Goal: Information Seeking & Learning: Learn about a topic

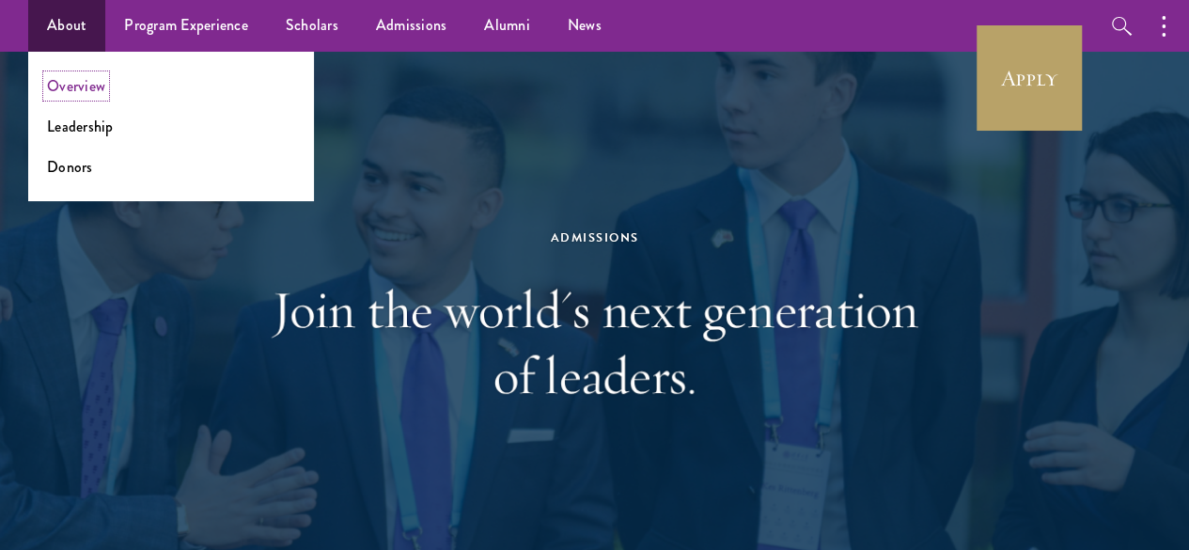
click at [50, 90] on link "Overview" at bounding box center [76, 86] width 58 height 22
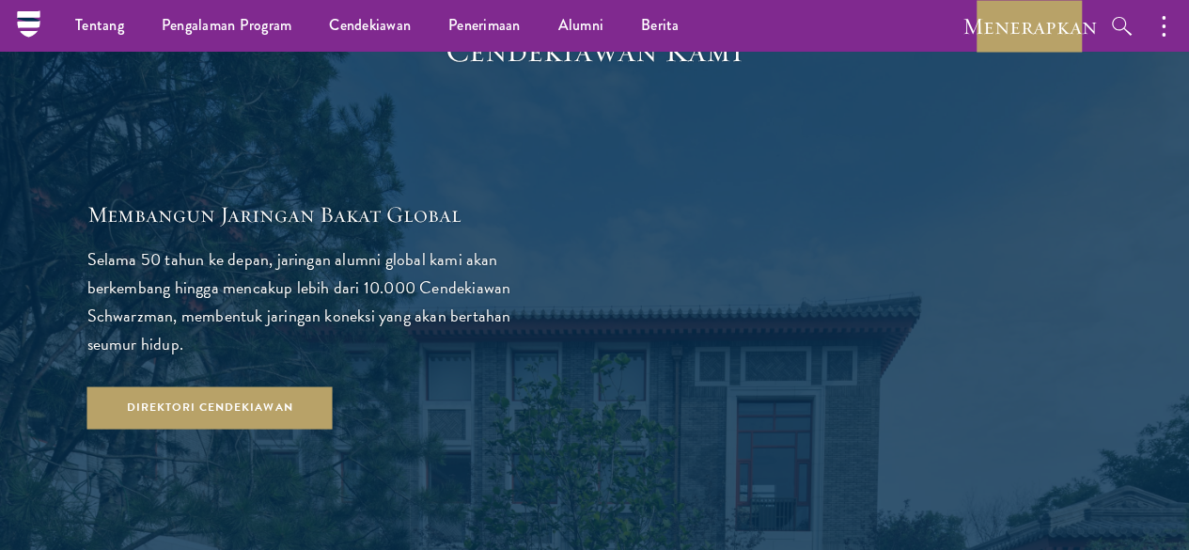
scroll to position [3254, 0]
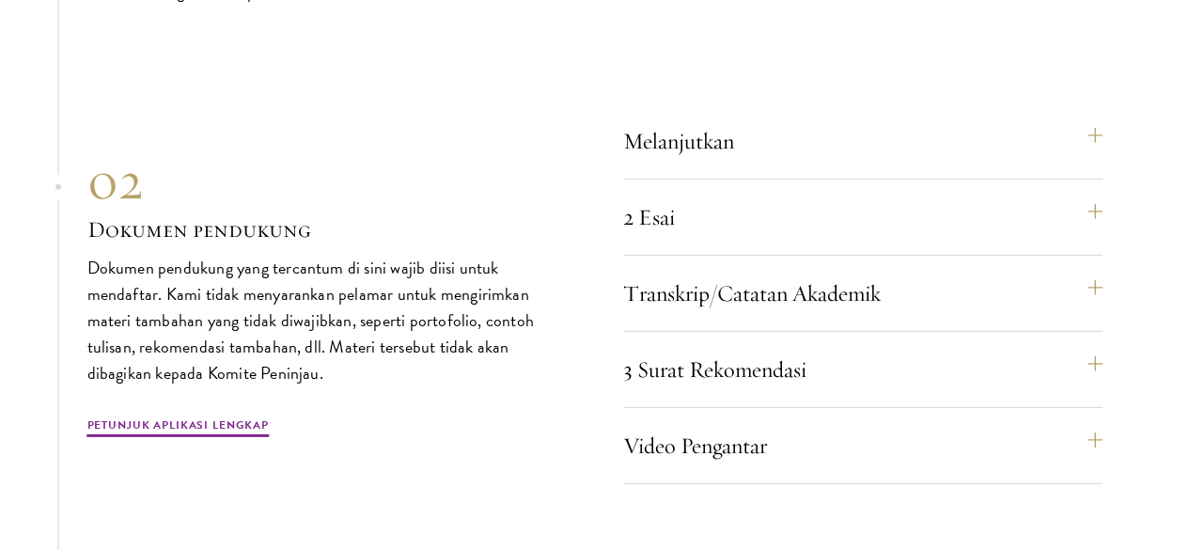
scroll to position [6417, 0]
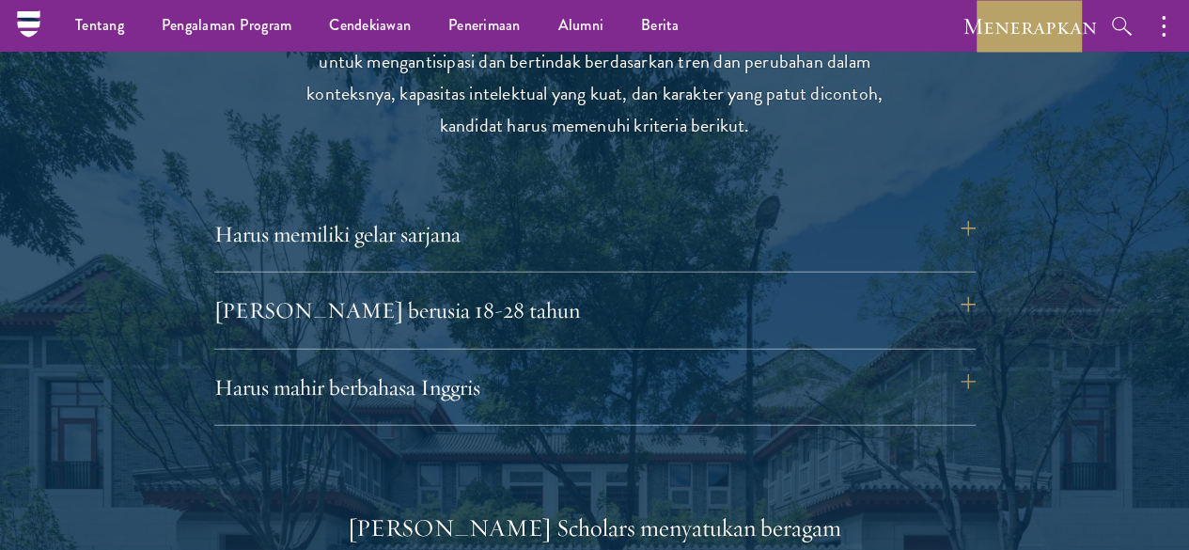
scroll to position [2471, 0]
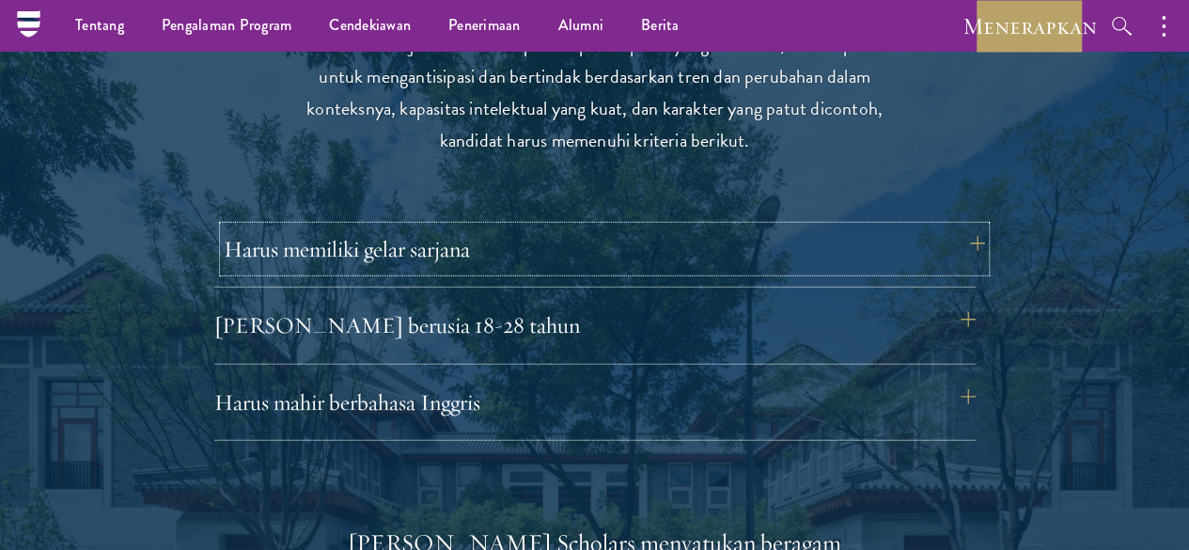
click at [387, 263] on font "Harus memiliki gelar sarjana" at bounding box center [347, 249] width 246 height 28
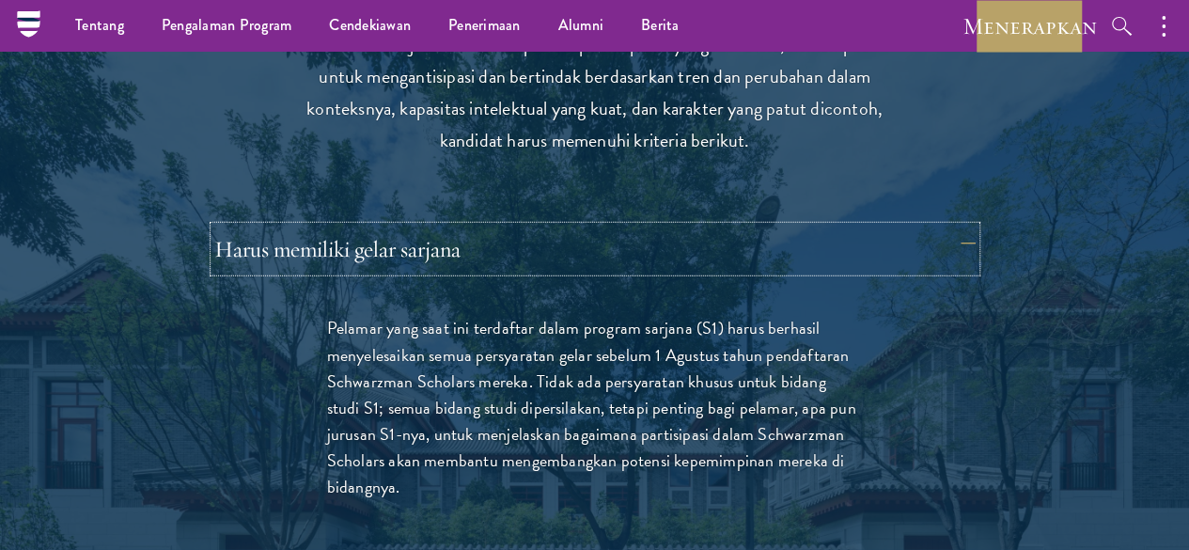
drag, startPoint x: 387, startPoint y: 328, endPoint x: 389, endPoint y: 404, distance: 76.2
click at [389, 404] on div "Harus memiliki gelar sarjana Pelamar yang saat ini terdaftar dalam program sarj…" at bounding box center [594, 390] width 761 height 327
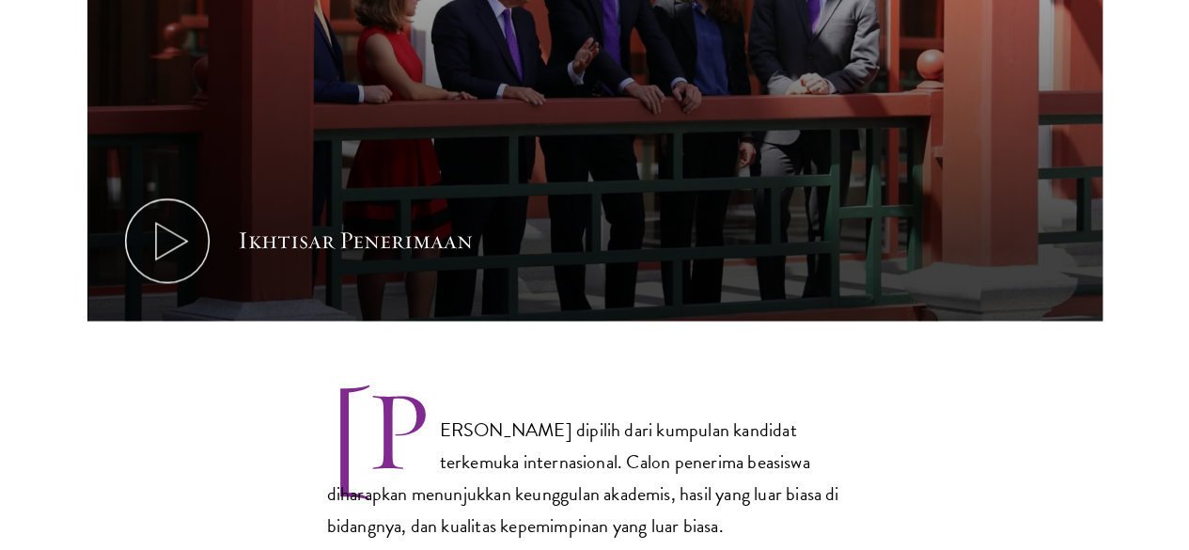
scroll to position [1306, 0]
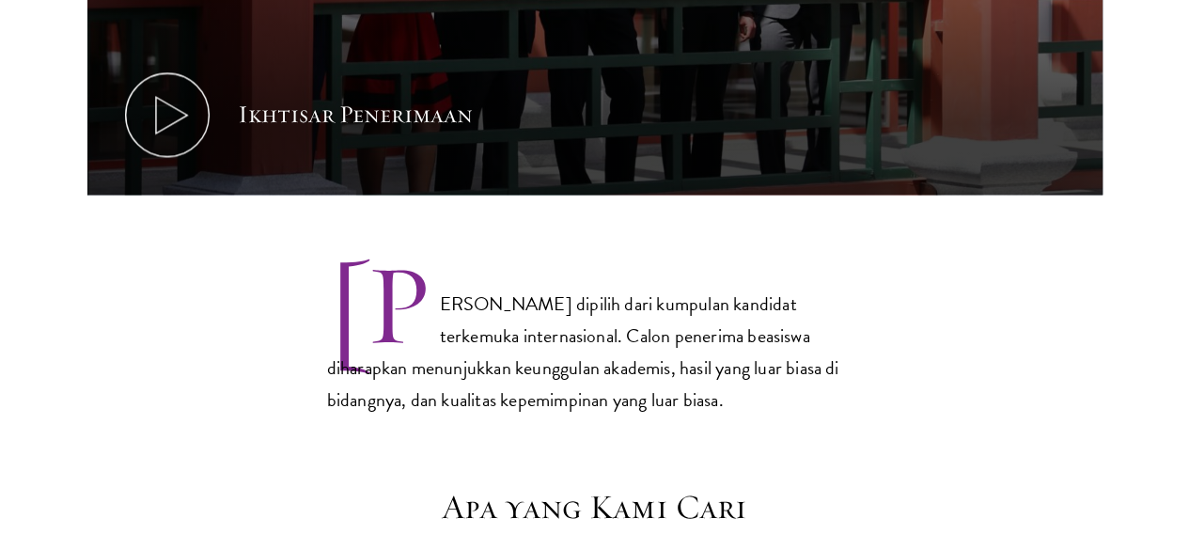
click at [498, 289] on font "[PERSON_NAME] dipilih dari kumpulan kandidat terkemuka internasional. Calon pen…" at bounding box center [583, 351] width 512 height 124
copy font "Schwarzman"
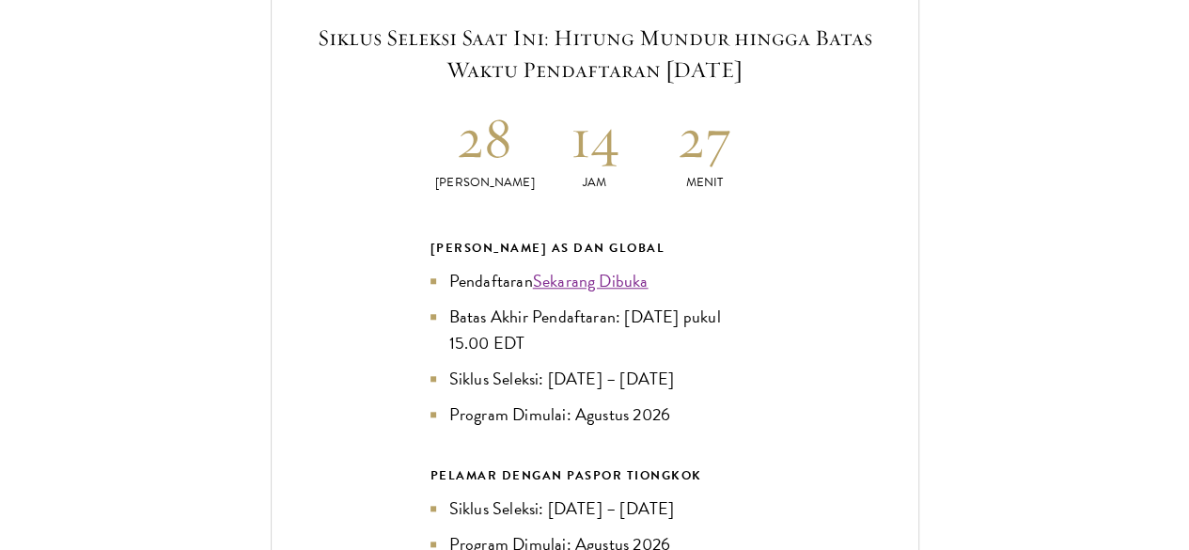
scroll to position [4303, 0]
drag, startPoint x: 633, startPoint y: 318, endPoint x: 662, endPoint y: 346, distance: 39.9
click at [662, 346] on li "Batas Akhir Pendaftaran: [DATE] pukul 15.00 EDT" at bounding box center [594, 328] width 329 height 53
copy font "[DATE] pukul 15.00 EDT"
click at [618, 407] on font "Program Dimulai: Agustus 2026" at bounding box center [560, 411] width 222 height 25
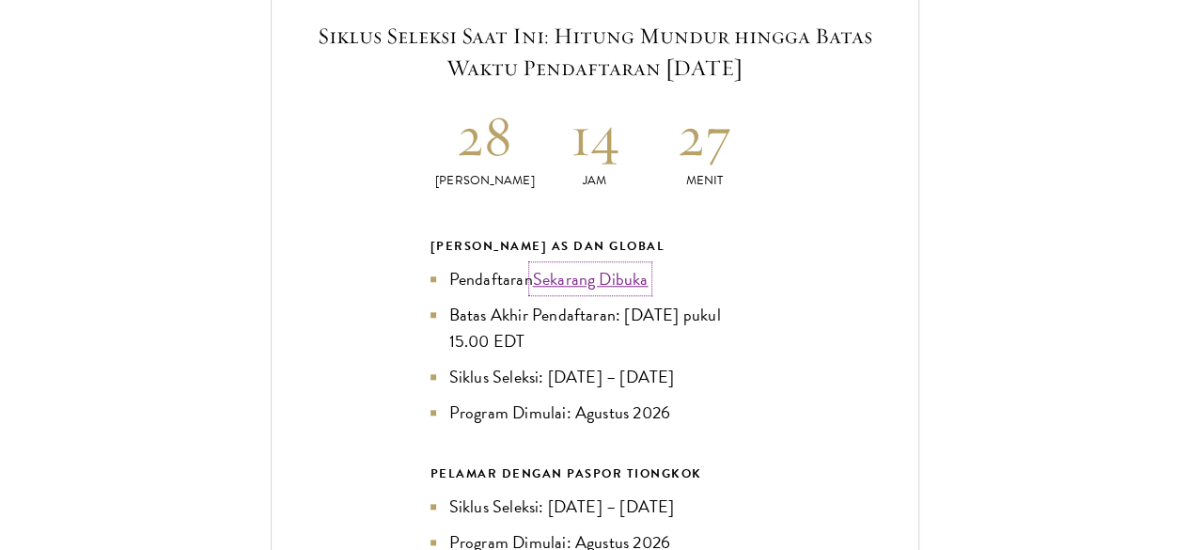
click at [616, 281] on font "Sekarang Dibuka" at bounding box center [591, 278] width 116 height 25
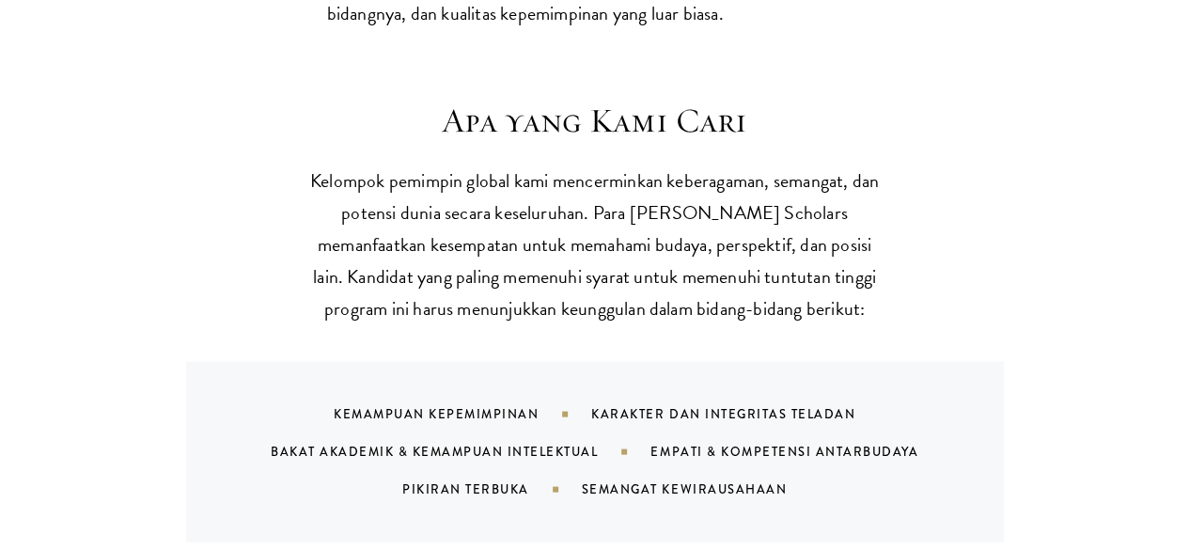
scroll to position [1834, 0]
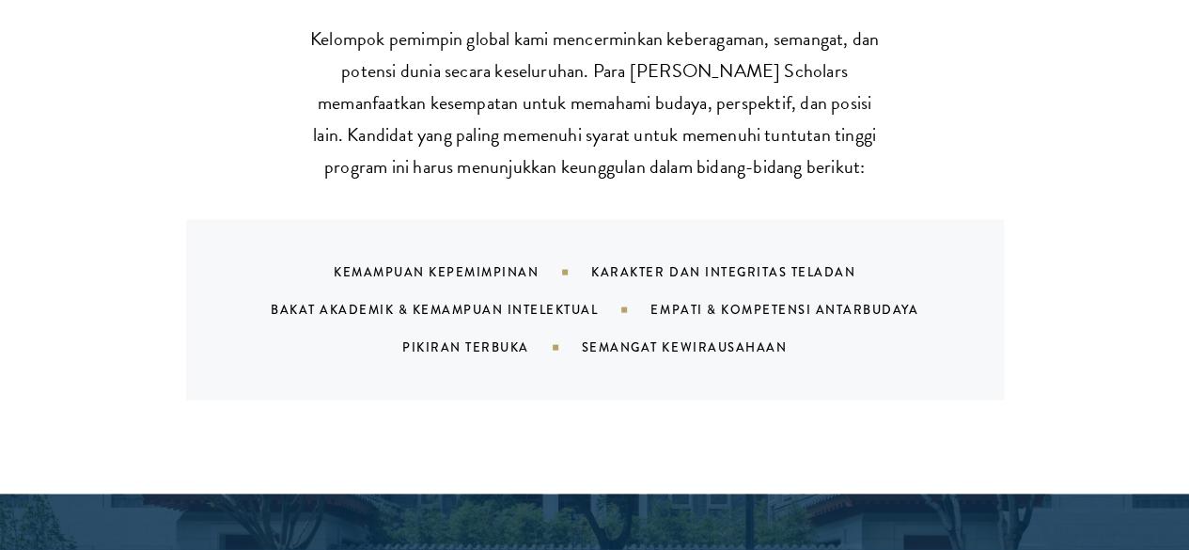
click at [334, 281] on font "Kemampuan Kepemimpinan" at bounding box center [436, 272] width 205 height 18
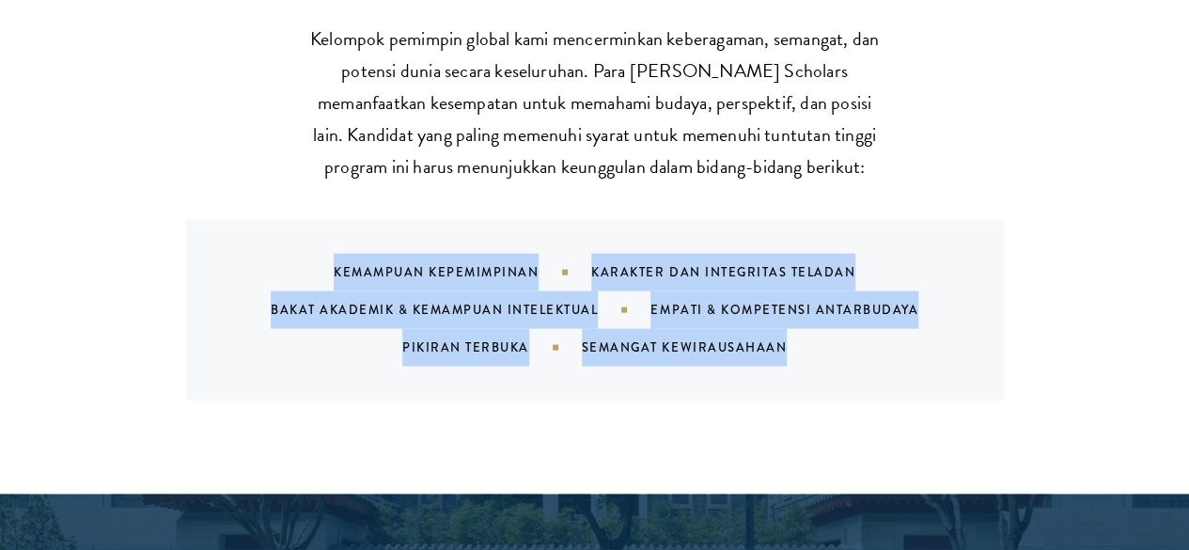
drag, startPoint x: 321, startPoint y: 311, endPoint x: 808, endPoint y: 384, distance: 492.4
click at [808, 367] on div "Kemampuan Kepemimpinan Karakter dan Integritas Teladan Bakat Akademik & Kemampu…" at bounding box center [618, 310] width 773 height 113
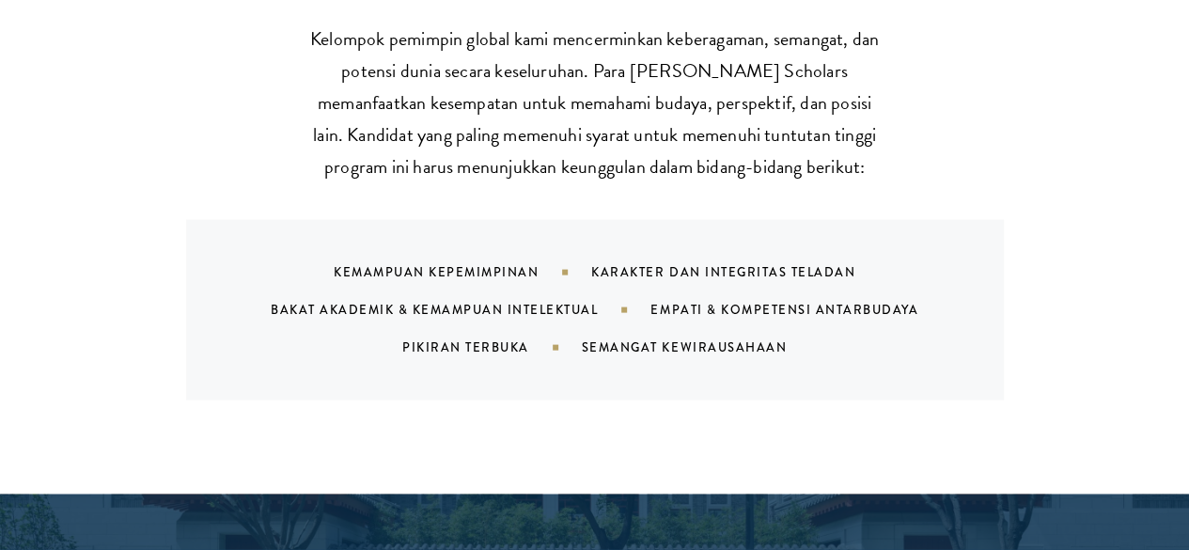
click at [535, 159] on font "Kelompok pemimpin global kami mencerminkan keberagaman, semangat, dan potensi d…" at bounding box center [594, 102] width 569 height 156
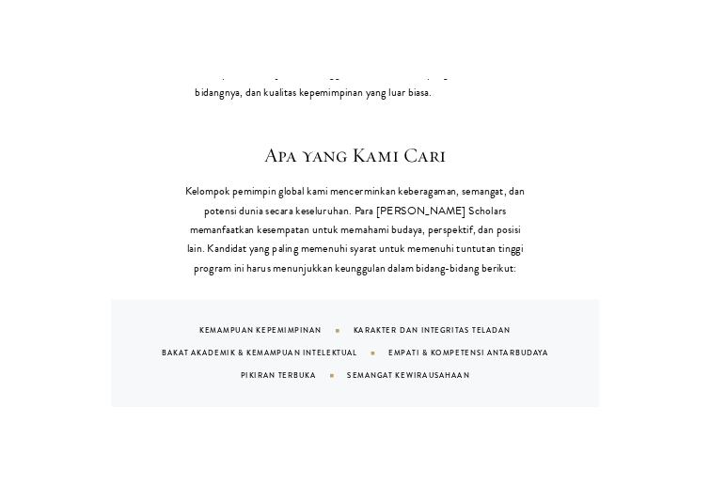
scroll to position [1816, 0]
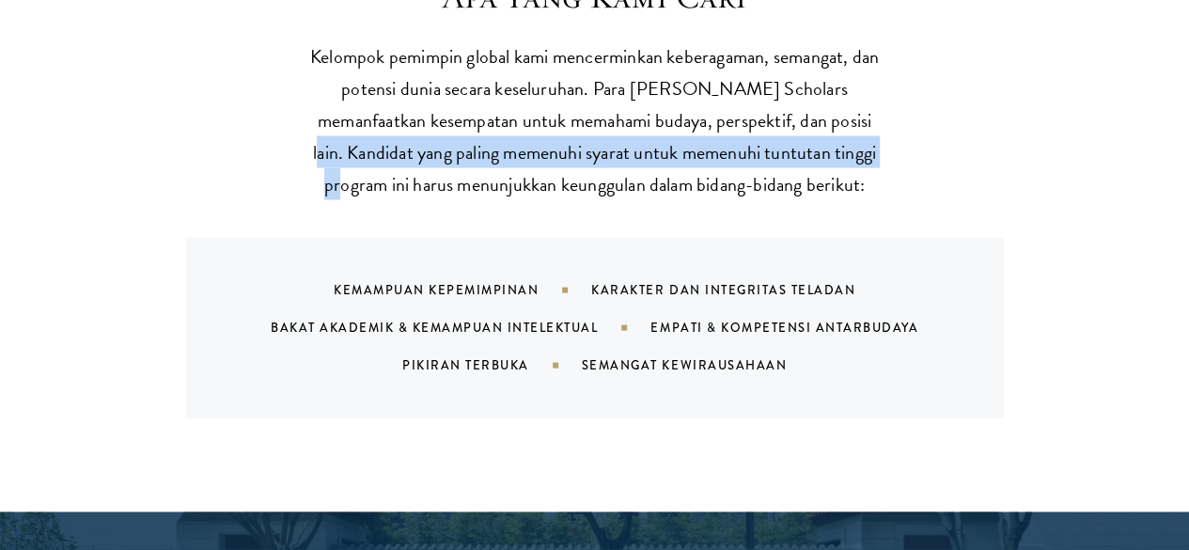
drag, startPoint x: 509, startPoint y: 148, endPoint x: 571, endPoint y: 187, distance: 72.7
click at [571, 187] on font "Kelompok pemimpin global kami mencerminkan keberagaman, semangat, dan potensi d…" at bounding box center [594, 120] width 569 height 156
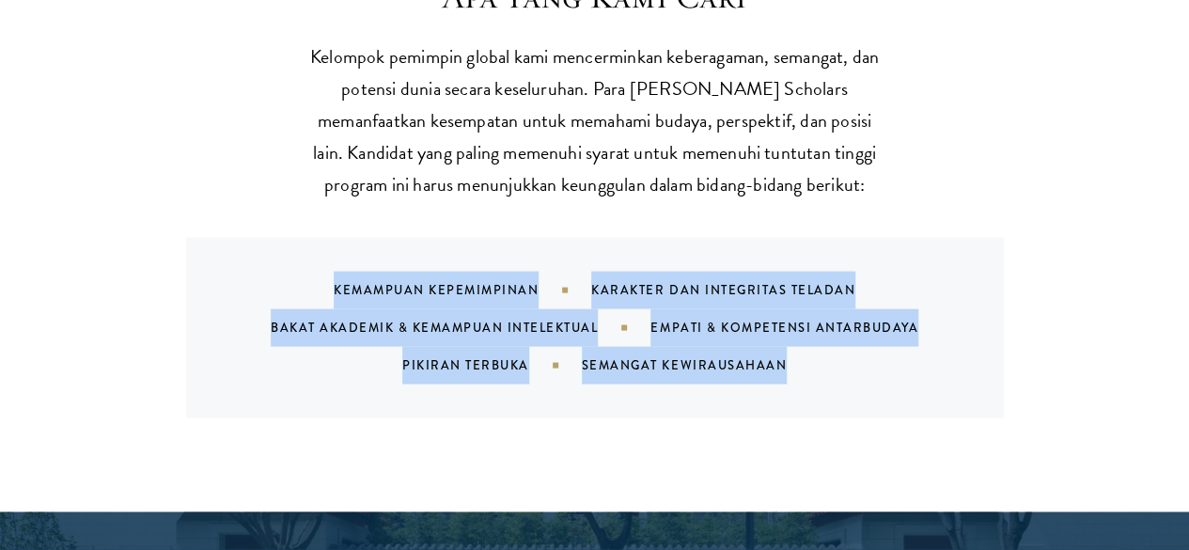
drag, startPoint x: 317, startPoint y: 328, endPoint x: 850, endPoint y: 405, distance: 538.5
click at [850, 384] on div "Kemampuan Kepemimpinan Karakter dan Integritas Teladan Bakat Akademik & Kemampu…" at bounding box center [618, 328] width 773 height 113
copy div "Kemampuan Kepemimpinan Karakter dan Integritas Teladan Bakat Akademik & Kemampu…"
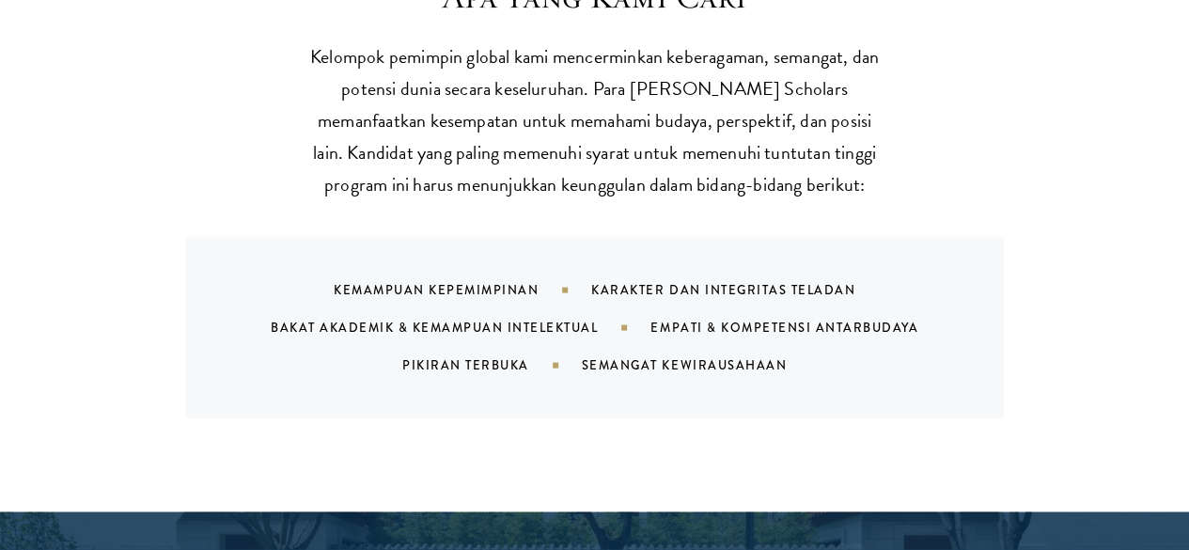
click at [481, 114] on font "Kelompok pemimpin global kami mencerminkan keberagaman, semangat, dan potensi d…" at bounding box center [594, 120] width 569 height 156
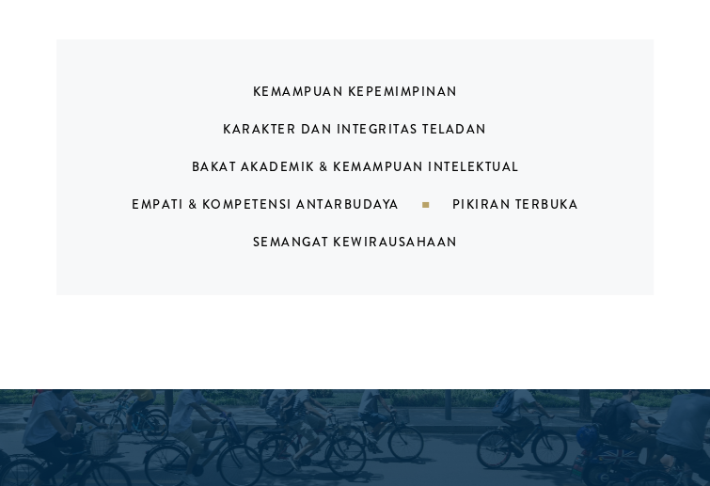
click at [195, 80] on div "Kemampuan Kepemimpinan Karakter dan Integritas Teladan Bakat Akademik & Kemampu…" at bounding box center [378, 167] width 552 height 188
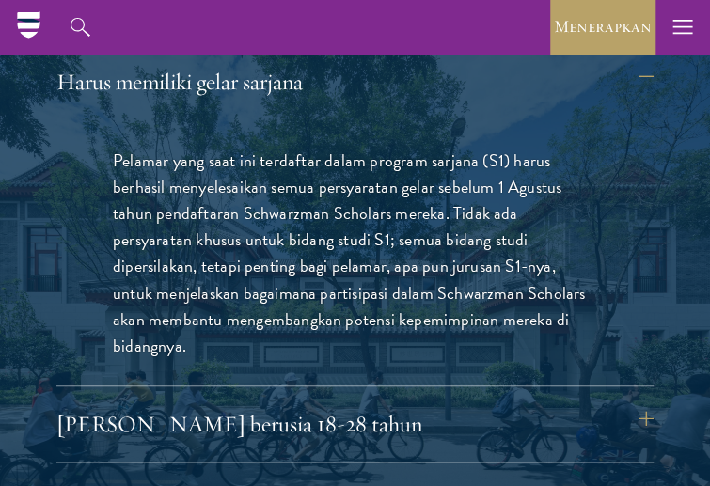
scroll to position [2513, 0]
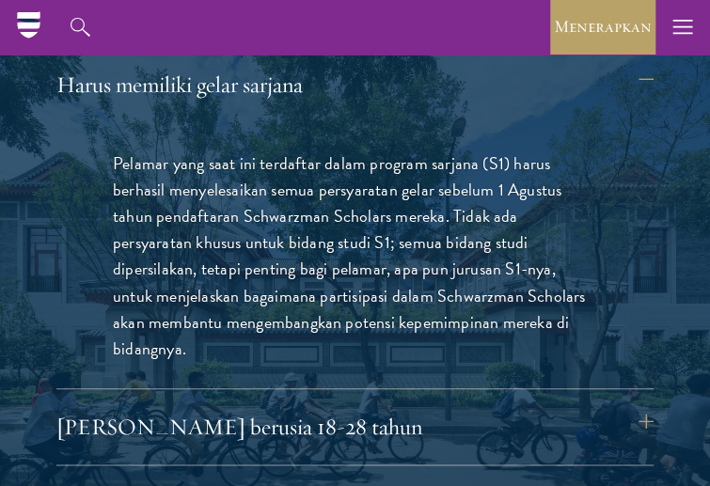
click at [228, 211] on font "Pelamar yang saat ini terdaftar dalam program sarjana (S1) harus berhasil menye…" at bounding box center [349, 255] width 472 height 211
click at [293, 320] on font "Pelamar yang saat ini terdaftar dalam program sarjana (S1) harus berhasil menye…" at bounding box center [349, 255] width 472 height 211
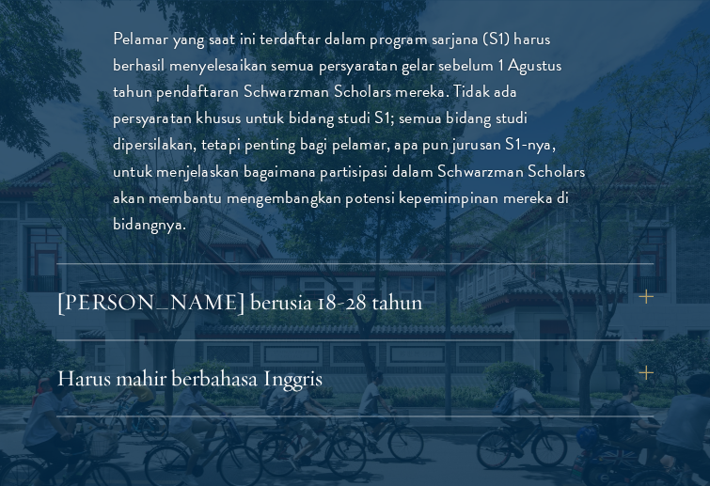
scroll to position [2639, 0]
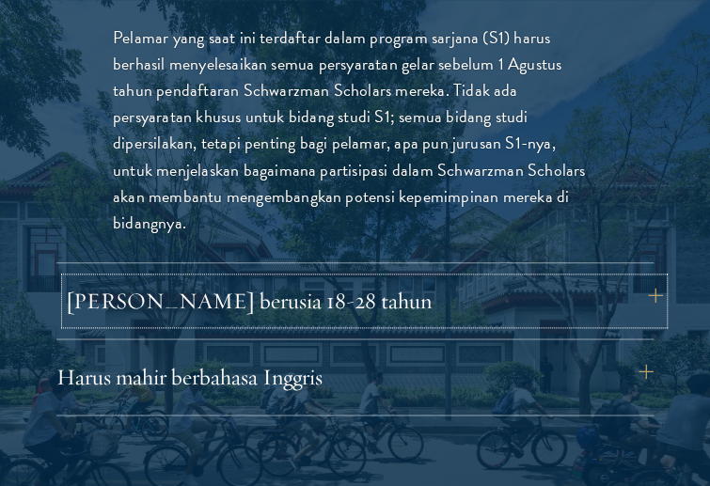
click at [449, 307] on button "[PERSON_NAME] berusia 18-28 tahun" at bounding box center [364, 300] width 597 height 45
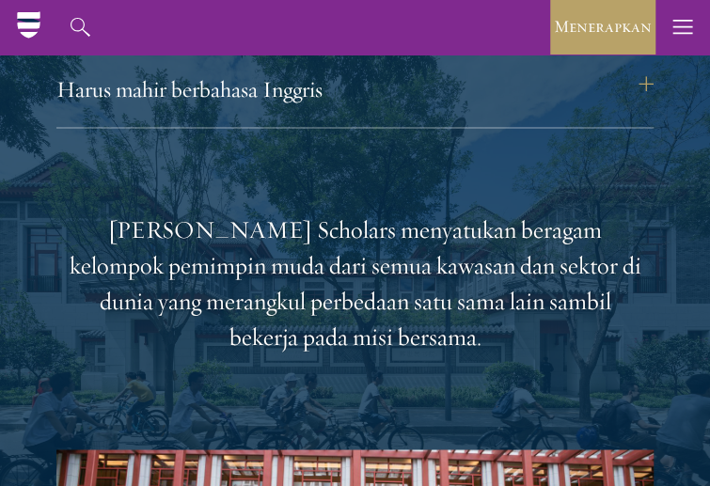
scroll to position [2762, 0]
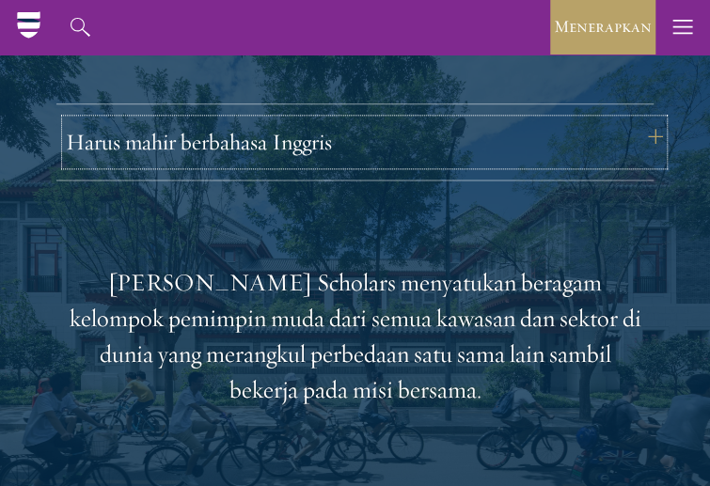
click at [644, 147] on button "Harus mahir berbahasa Inggris" at bounding box center [364, 141] width 597 height 45
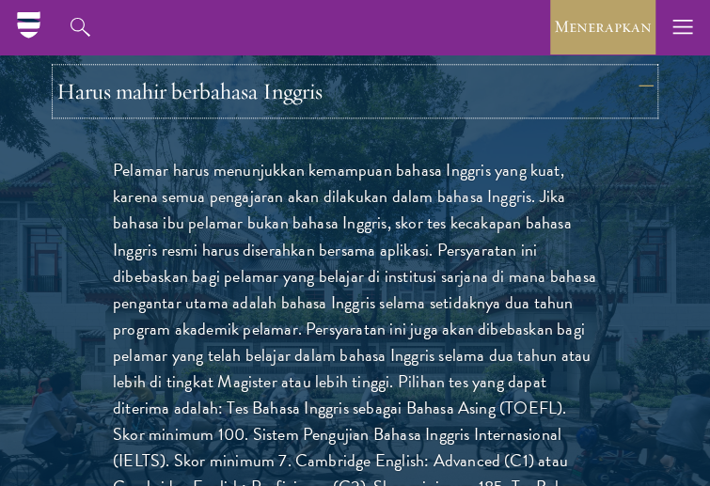
scroll to position [2475, 0]
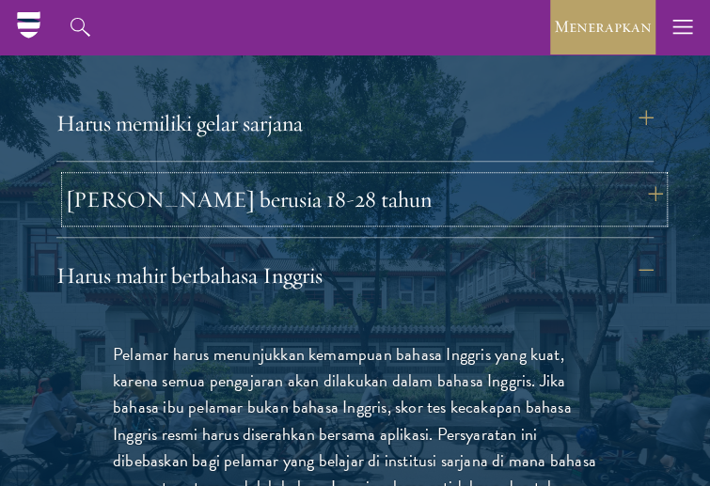
click at [441, 198] on button "[PERSON_NAME] berusia 18-28 tahun" at bounding box center [364, 199] width 597 height 45
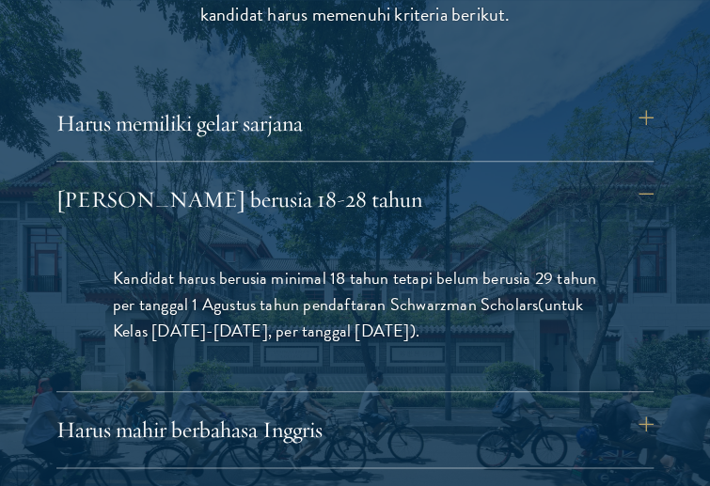
scroll to position [2553, 0]
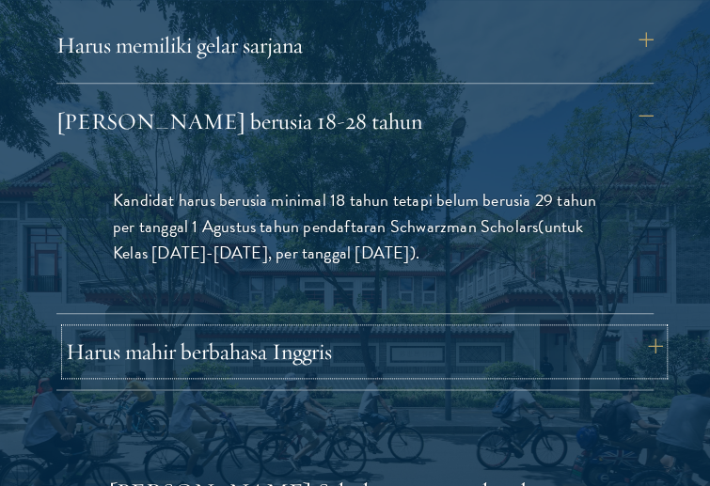
click at [367, 336] on button "Harus mahir berbahasa Inggris" at bounding box center [364, 351] width 597 height 45
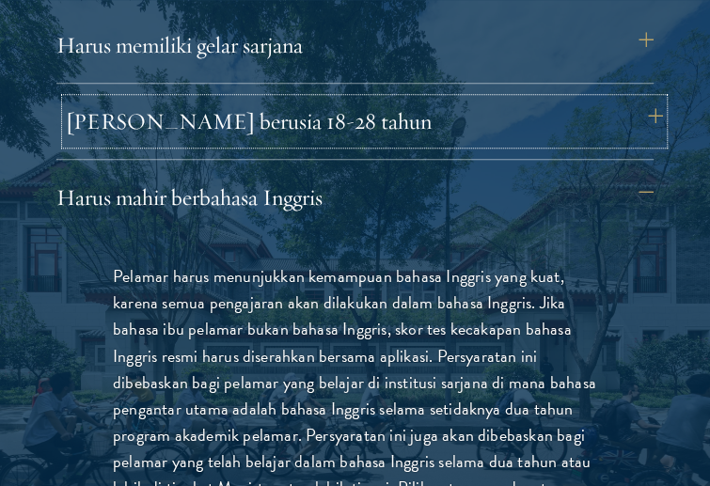
click at [399, 136] on button "[PERSON_NAME] berusia 18-28 tahun" at bounding box center [364, 121] width 597 height 45
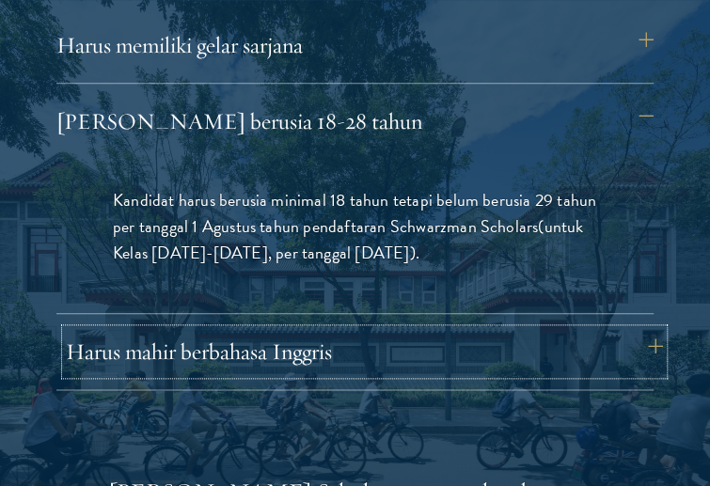
click at [427, 341] on button "Harus mahir berbahasa Inggris" at bounding box center [364, 351] width 597 height 45
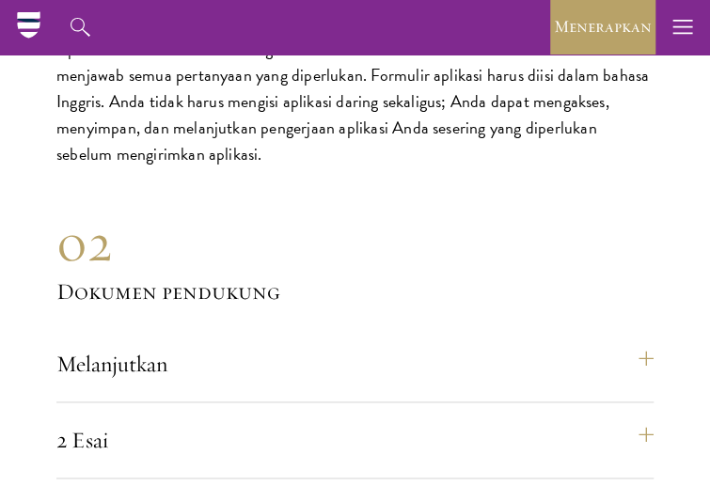
scroll to position [6717, 0]
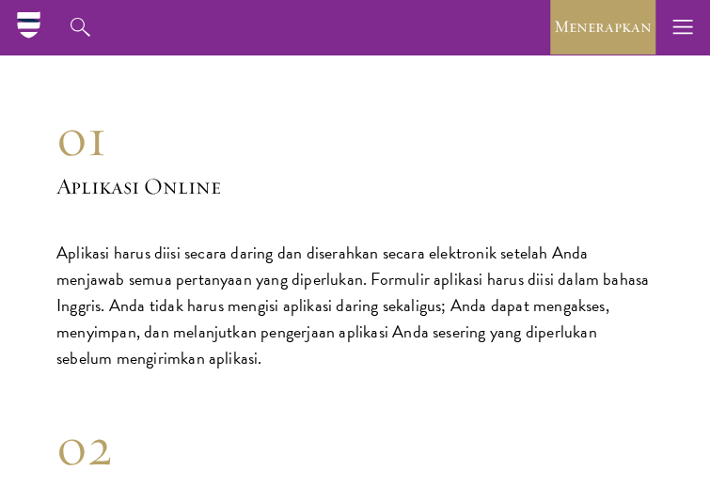
click at [235, 285] on font "Aplikasi harus diisi secara daring dan diserahkan secara elektronik setelah And…" at bounding box center [352, 305] width 592 height 131
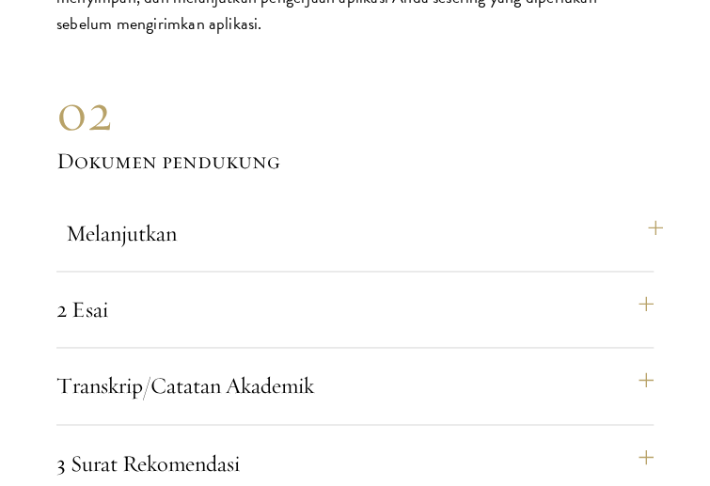
scroll to position [7063, 0]
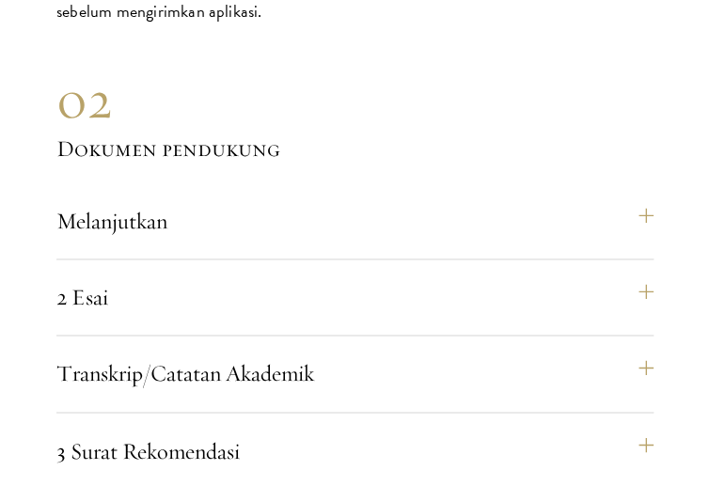
click at [370, 75] on div "02" at bounding box center [354, 100] width 597 height 66
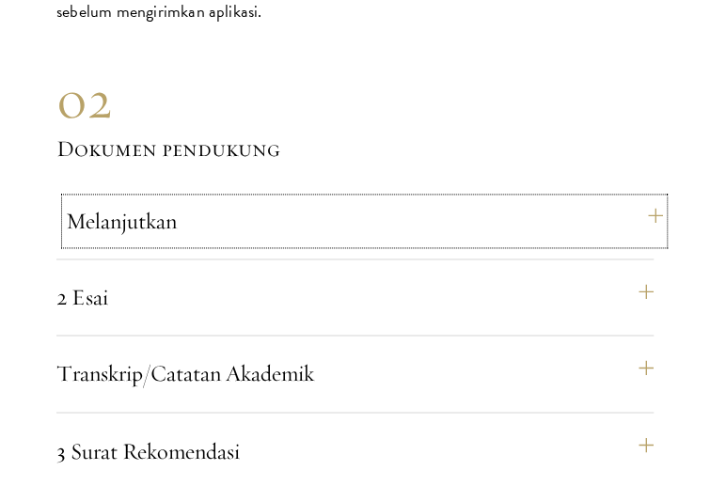
click at [278, 198] on button "Melanjutkan" at bounding box center [364, 220] width 597 height 45
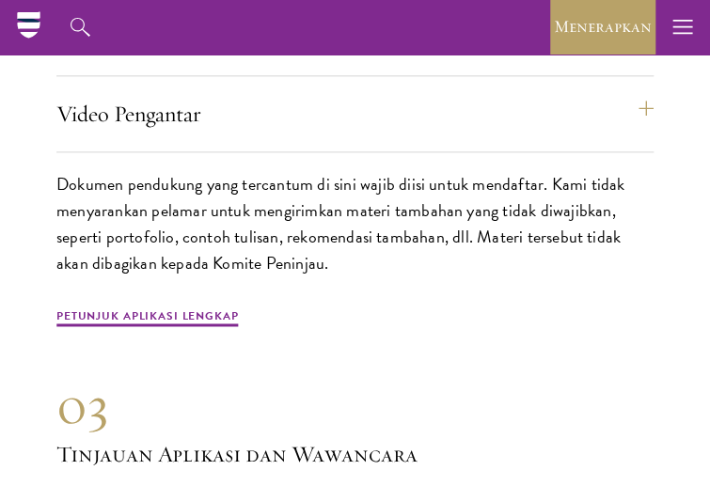
scroll to position [6549, 0]
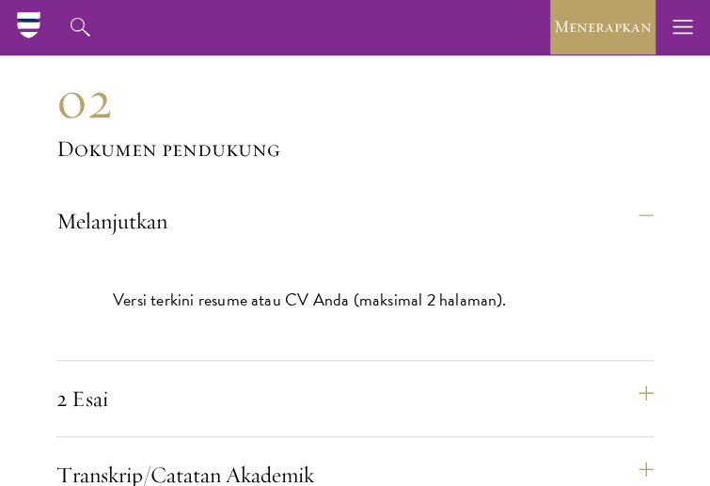
click at [365, 396] on div "2 Esai Dua esai yang diwajibkan adalah Esai Kepemimpinan (750 kata) dan Pernyat…" at bounding box center [354, 406] width 597 height 61
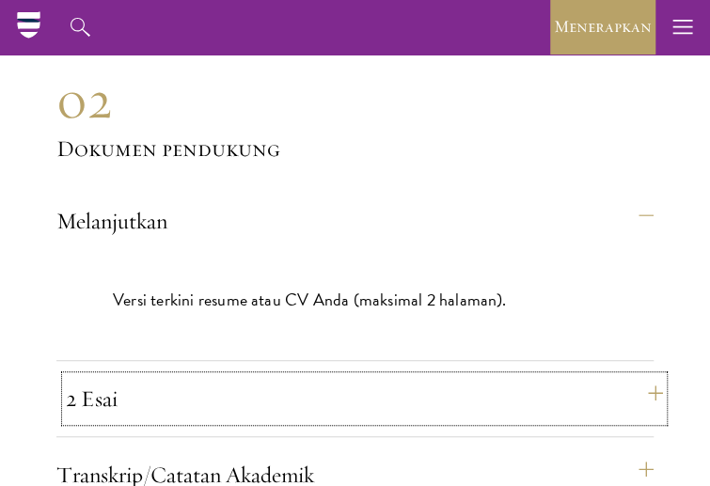
click at [355, 383] on button "2 Esai" at bounding box center [364, 398] width 597 height 45
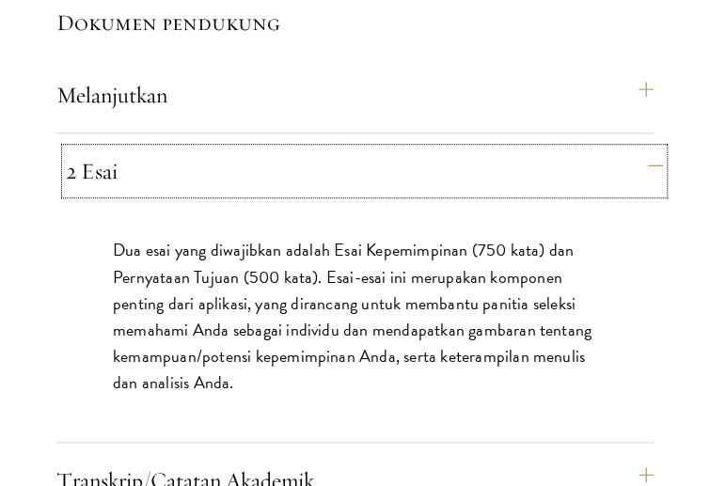
scroll to position [6700, 0]
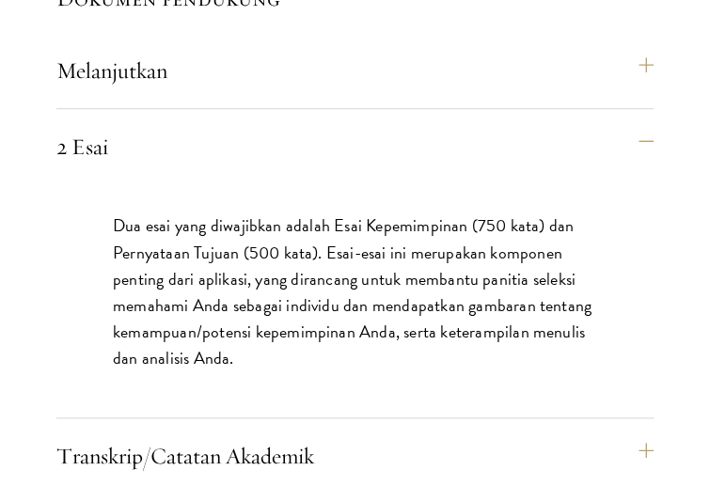
click at [402, 215] on font "Dua esai yang diwajibkan adalah Esai Kepemimpinan (750 kata) dan Pernyataan Tuj…" at bounding box center [352, 290] width 478 height 157
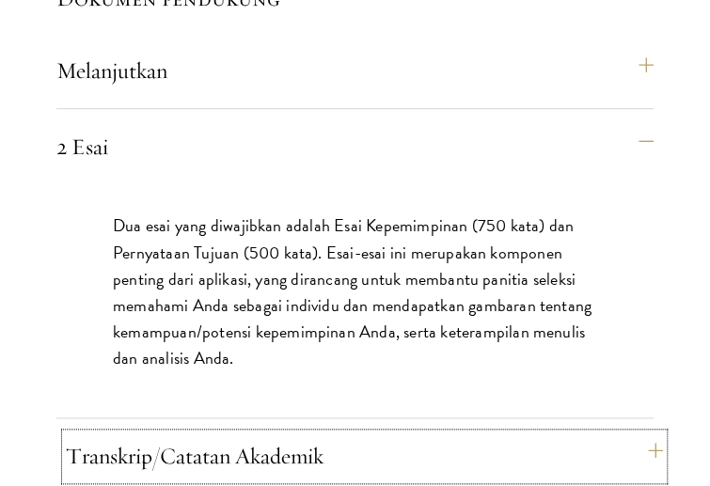
click at [445, 433] on button "Transkrip/Catatan Akademik" at bounding box center [364, 455] width 597 height 45
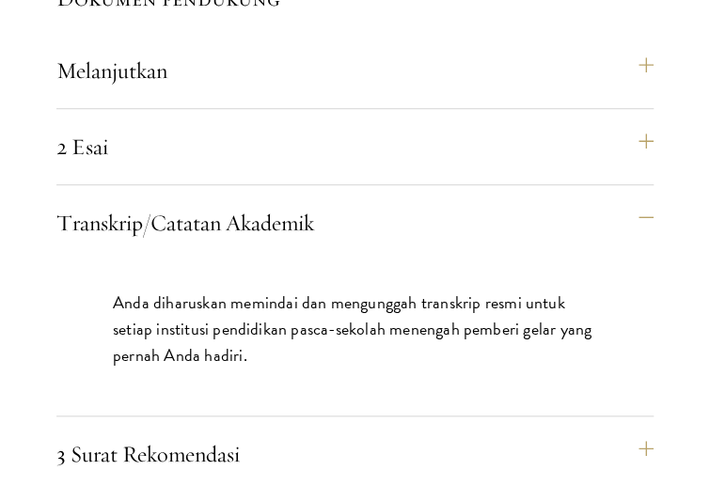
click at [417, 289] on font "Anda diharuskan memindai dan mengunggah transkrip resmi untuk setiap institusi …" at bounding box center [352, 328] width 478 height 78
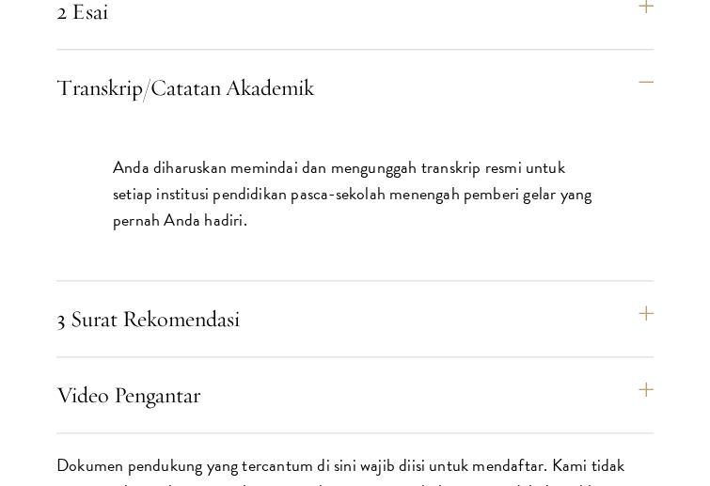
scroll to position [6854, 0]
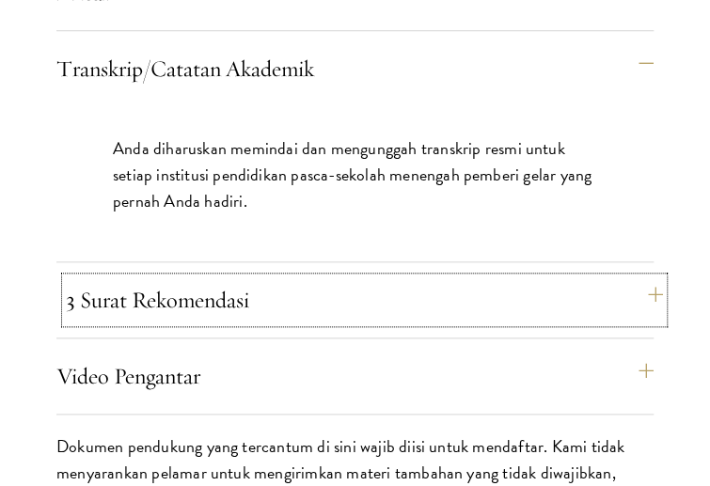
click at [194, 286] on font "3 Surat Rekomendasi" at bounding box center [157, 300] width 183 height 28
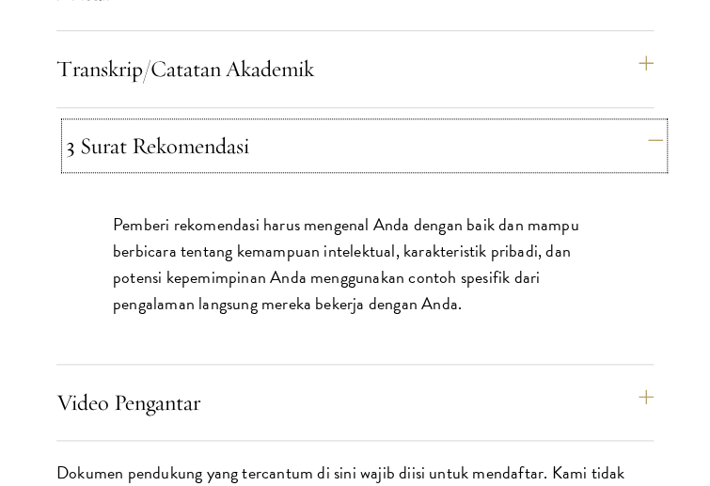
scroll to position [6905, 0]
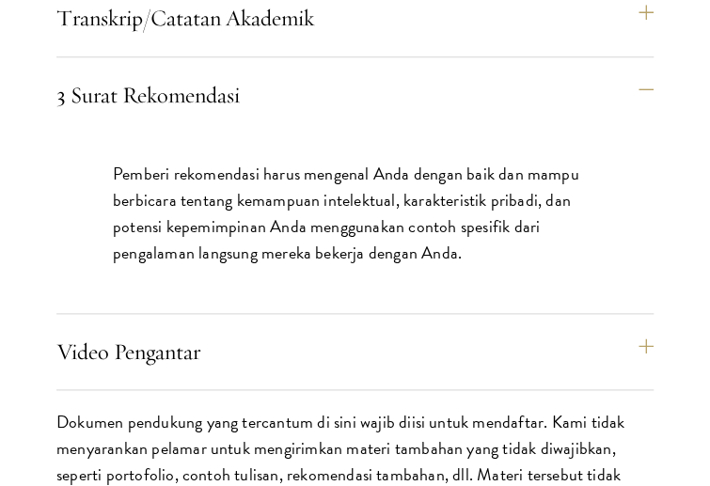
click at [293, 133] on div "Pemberi rekomendasi harus mengenal Anda dengan baik dan mampu berbicara tentang…" at bounding box center [354, 223] width 597 height 180
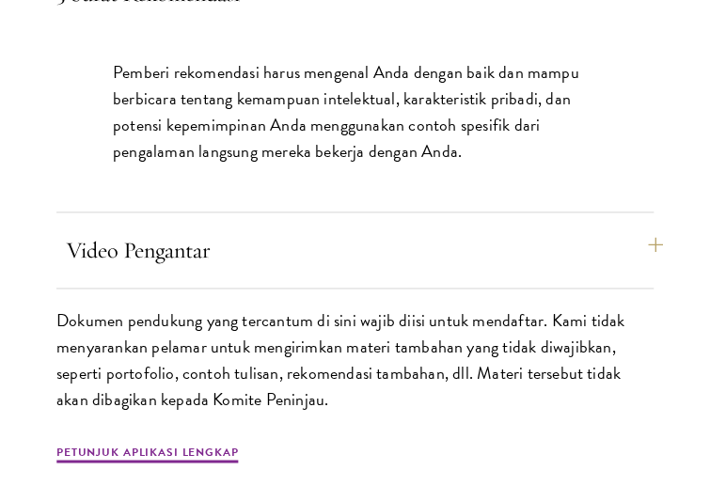
scroll to position [7008, 0]
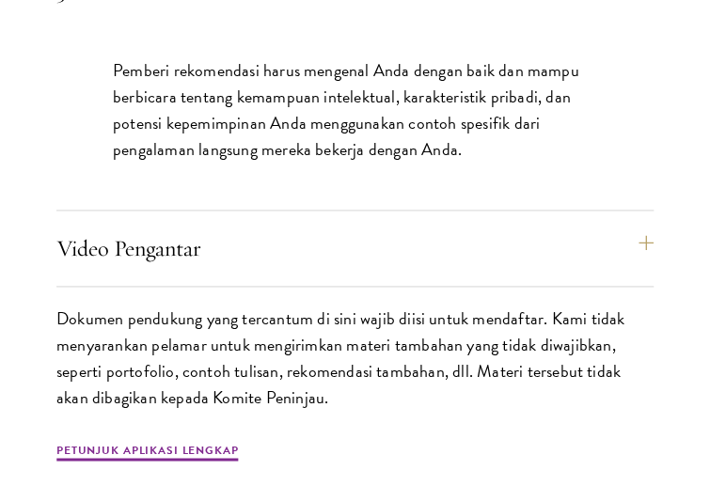
click at [345, 346] on p "Dokumen pendukung yang tercantum di sini wajib diisi untuk mendaftar. Kami tida…" at bounding box center [354, 357] width 597 height 105
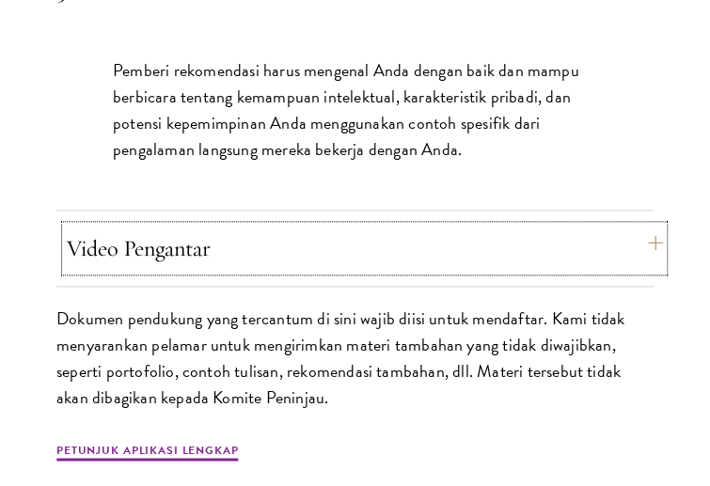
click at [539, 226] on button "Video Pengantar" at bounding box center [364, 248] width 597 height 45
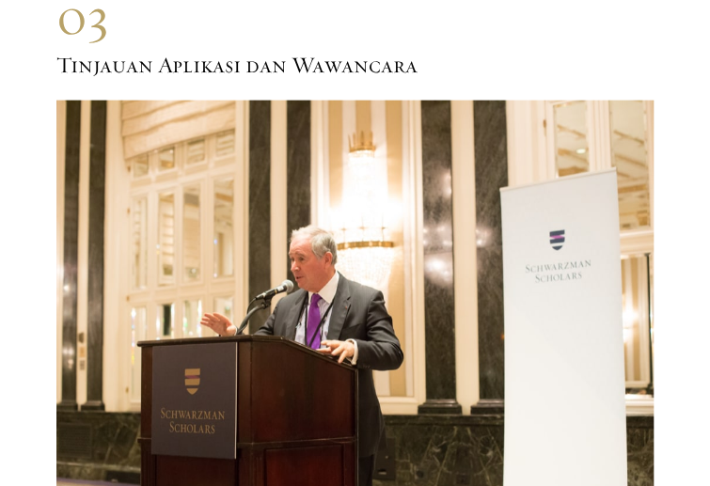
scroll to position [7805, 0]
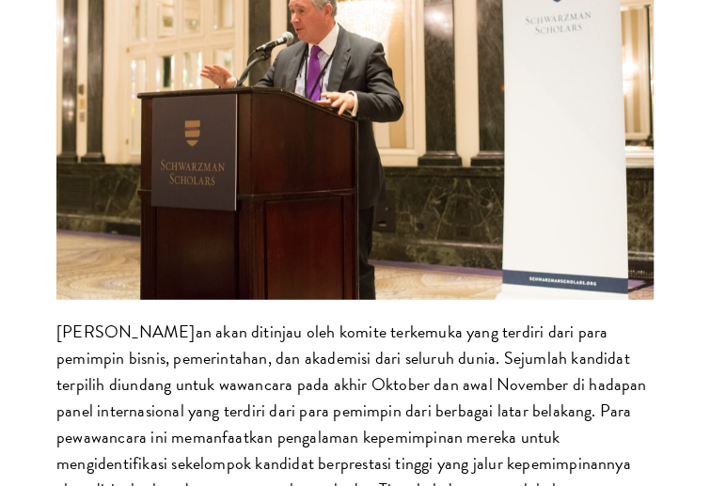
click at [449, 345] on font "[PERSON_NAME]an akan ditinjau oleh komite terkemuka yang terdiri dari para pemi…" at bounding box center [350, 410] width 589 height 183
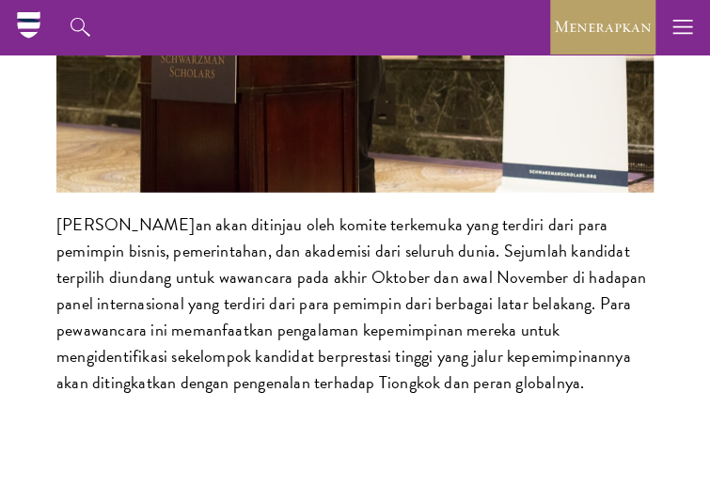
scroll to position [7905, 0]
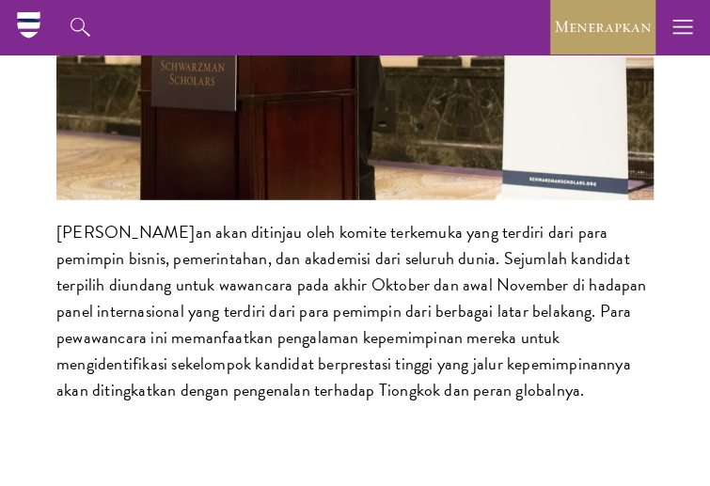
click at [273, 328] on font "[PERSON_NAME]an akan ditinjau oleh komite terkemuka yang terdiri dari para pemi…" at bounding box center [350, 310] width 589 height 183
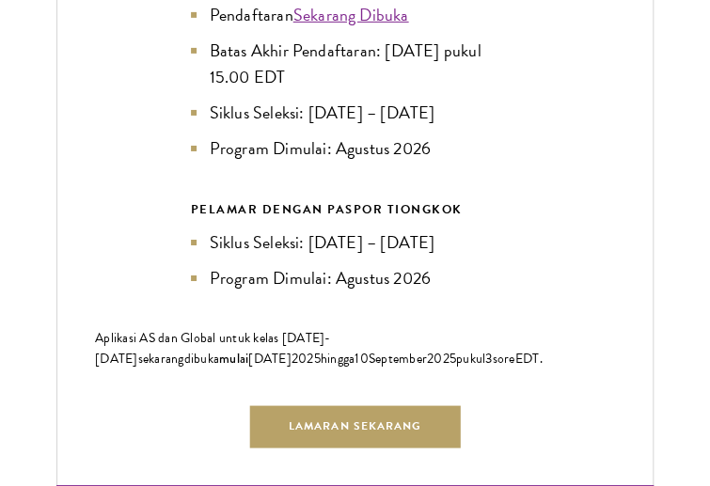
scroll to position [4517, 0]
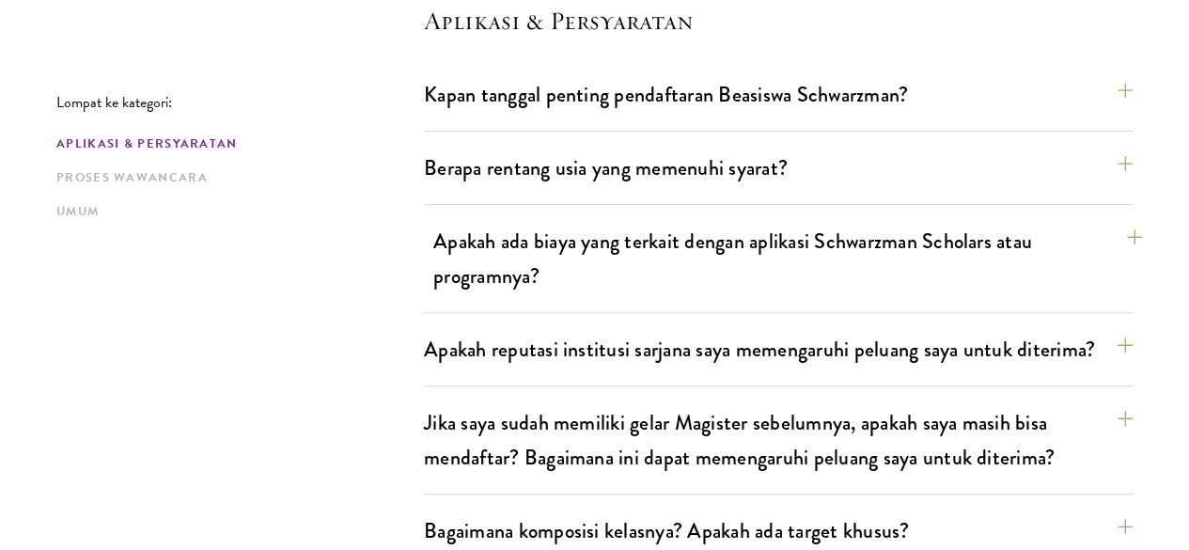
scroll to position [581, 0]
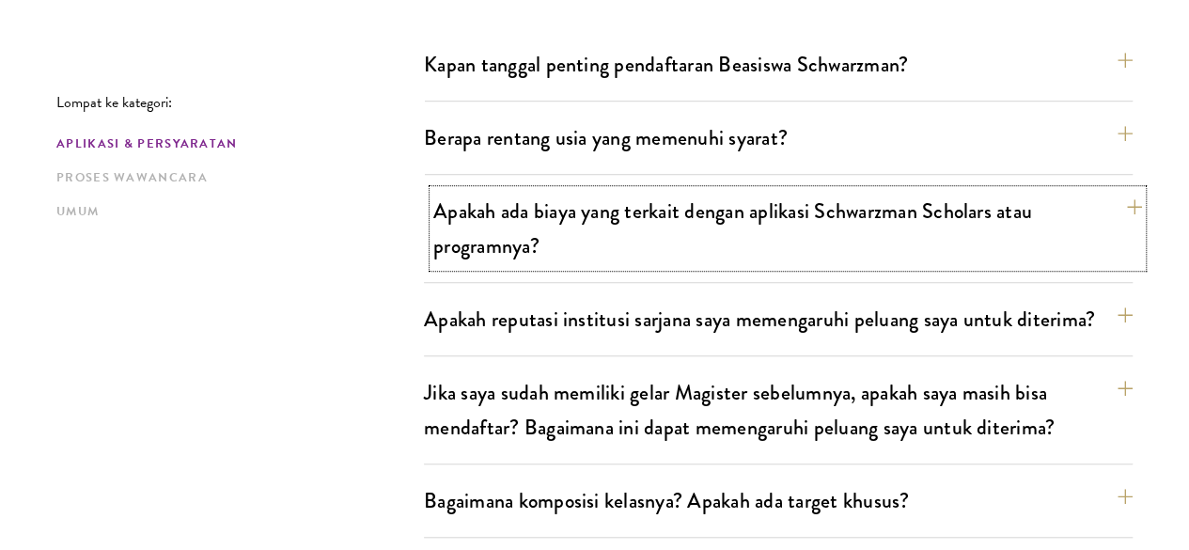
click at [563, 234] on button "Apakah ada biaya yang terkait dengan aplikasi Schwarzman Scholars atau programn…" at bounding box center [787, 228] width 709 height 77
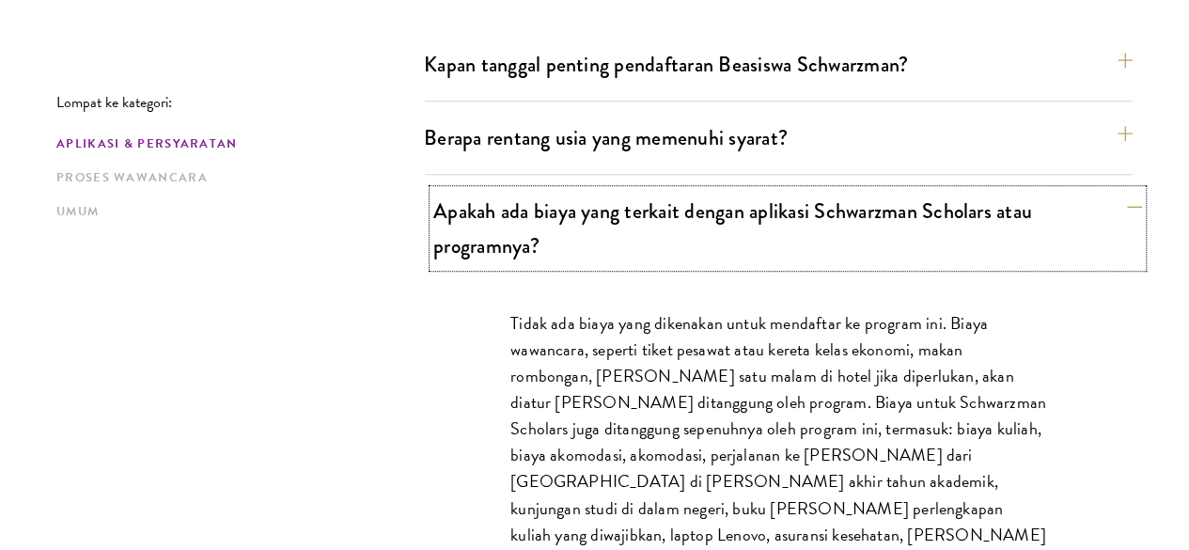
scroll to position [683, 0]
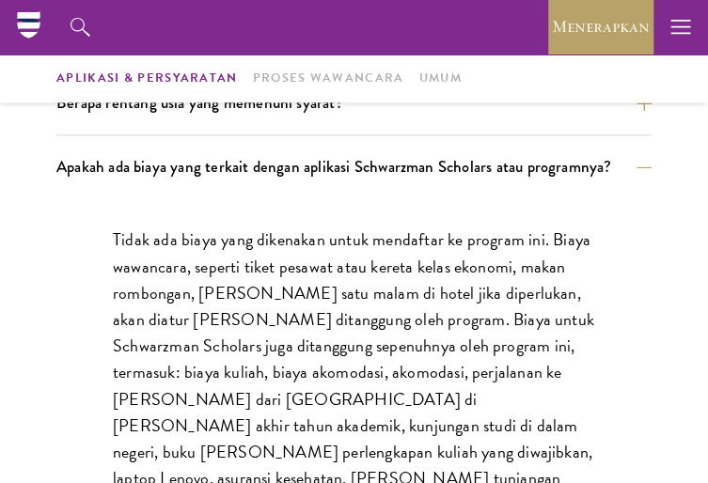
click at [478, 268] on font "Tidak ada biaya yang dikenakan untuk mendaftar ke program ini. Biaya wawancara,…" at bounding box center [353, 371] width 481 height 289
click at [276, 326] on font "Tidak ada biaya yang dikenakan untuk mendaftar ke program ini. Biaya wawancara,…" at bounding box center [353, 371] width 481 height 289
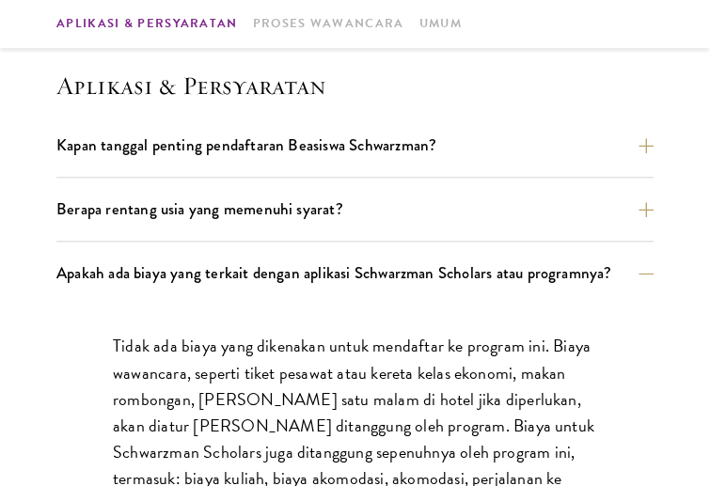
scroll to position [566, 0]
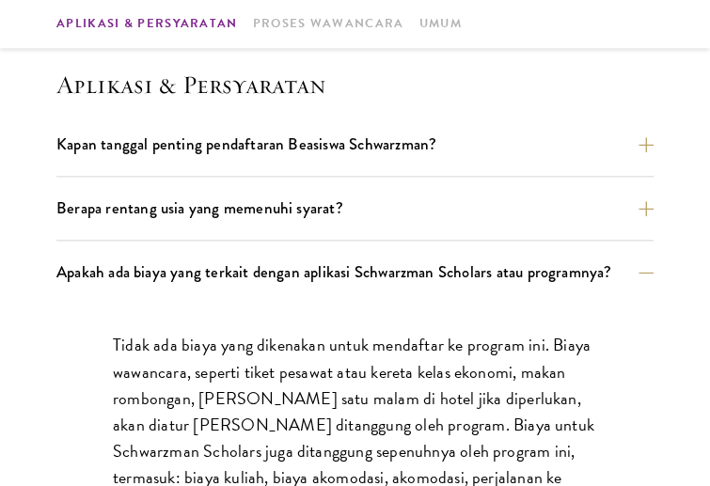
click at [348, 172] on div "Kapan tanggal penting pendaftaran Beasiswa Schwarzman? Pelamar pemegang paspor …" at bounding box center [354, 152] width 597 height 49
click at [333, 161] on div "Kapan tanggal penting pendaftaran Beasiswa Schwarzman? Pelamar pemegang paspor …" at bounding box center [354, 152] width 597 height 49
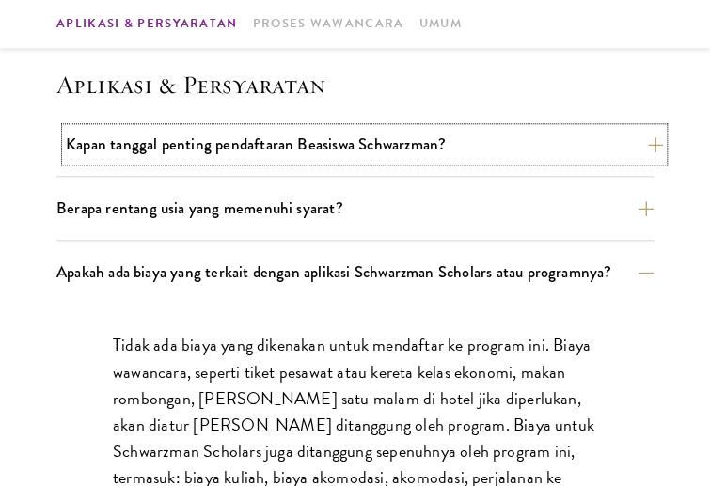
click at [321, 155] on font "Kapan tanggal penting pendaftaran Beasiswa Schwarzman?" at bounding box center [256, 144] width 380 height 23
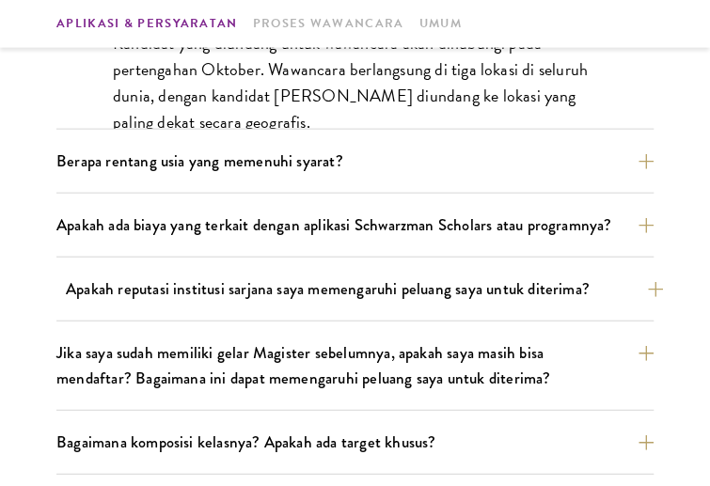
scroll to position [1334, 0]
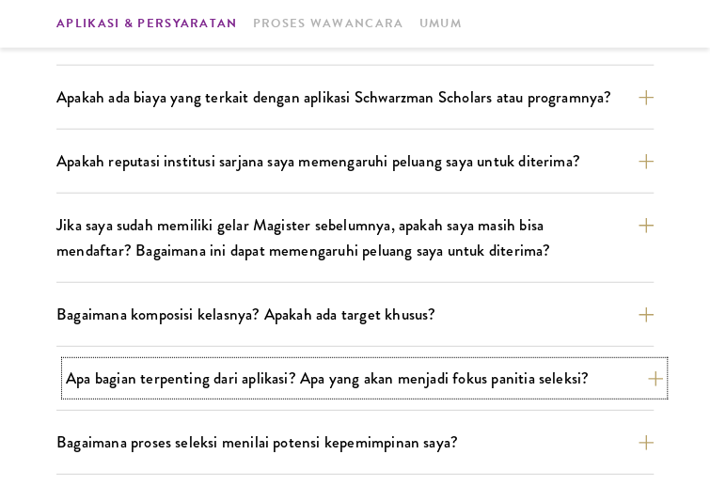
click at [383, 373] on font "Apa bagian terpenting dari aplikasi? Apa yang akan menjadi fokus panitia seleks…" at bounding box center [327, 378] width 523 height 23
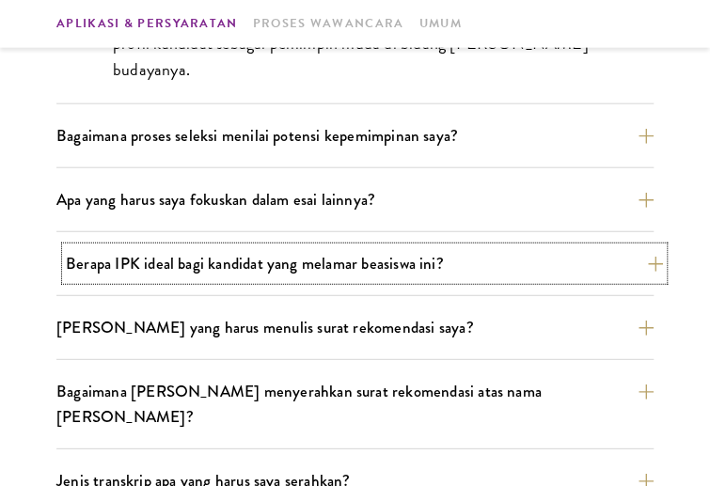
click at [416, 267] on font "Berapa IPK ideal bagi kandidat yang melamar beasiswa ini?" at bounding box center [255, 263] width 378 height 23
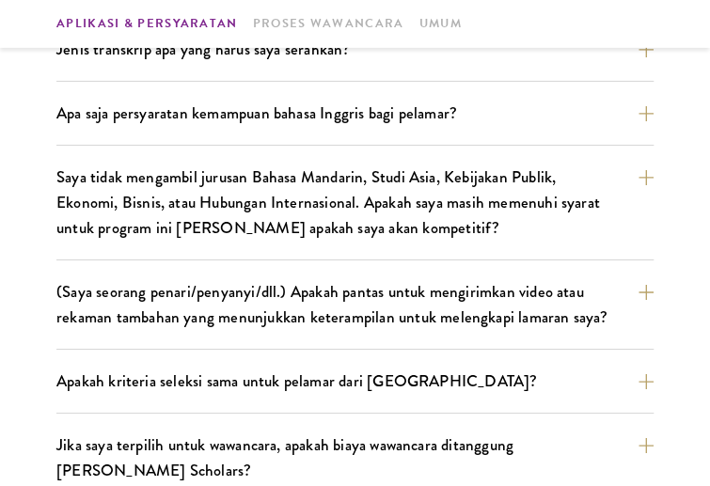
scroll to position [1850, 0]
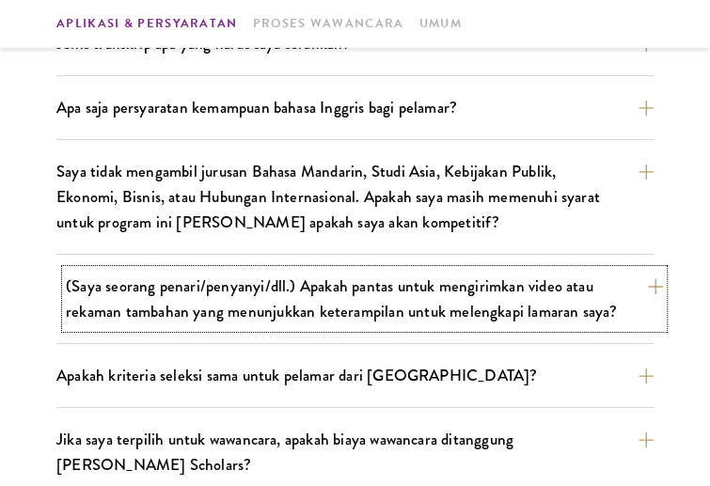
click at [508, 270] on button "(Saya seorang penari/penyanyi/dll.) Apakah pantas untuk mengirimkan video atau …" at bounding box center [364, 299] width 597 height 58
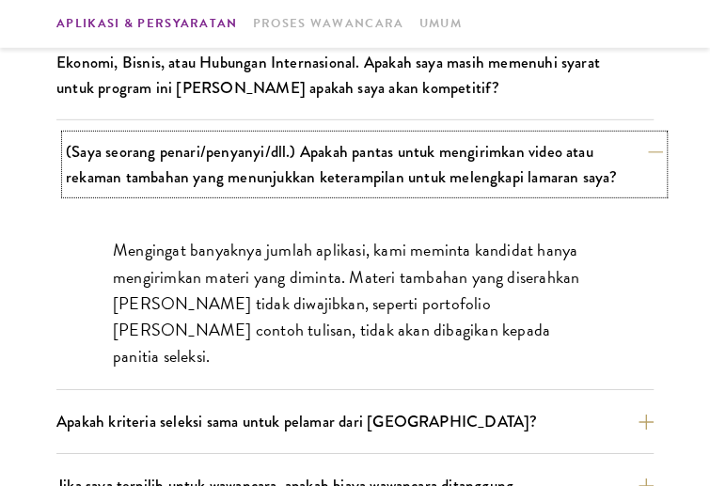
scroll to position [1759, 0]
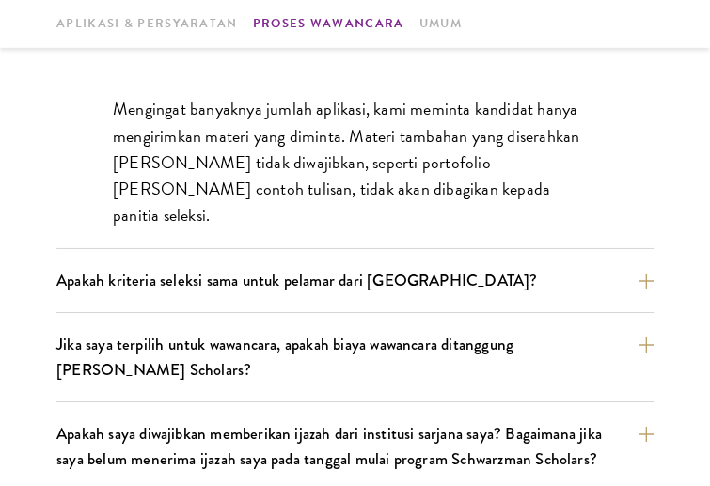
click at [541, 356] on div "Jika saya terpilih untuk wawancara, apakah biaya wawancara ditanggung oleh Schw…" at bounding box center [354, 365] width 597 height 74
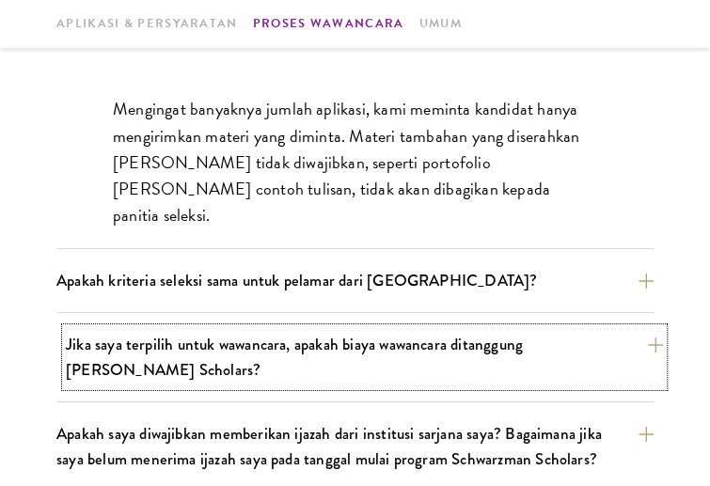
click at [493, 333] on font "Jika saya terpilih untuk wawancara, apakah biaya wawancara ditanggung oleh Schw…" at bounding box center [294, 357] width 457 height 49
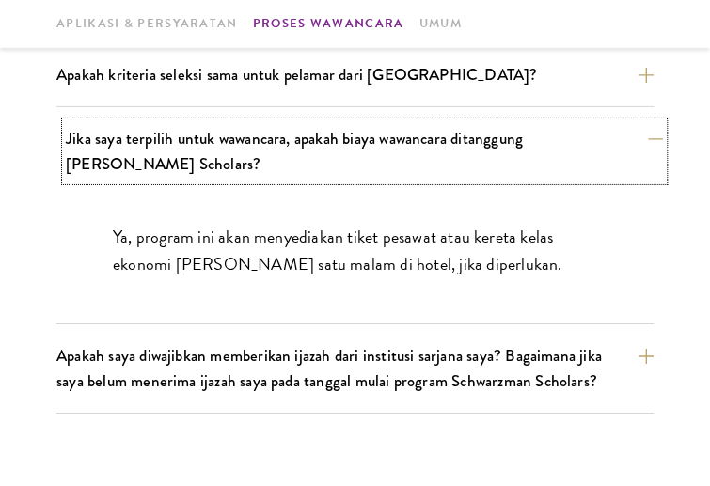
scroll to position [1787, 0]
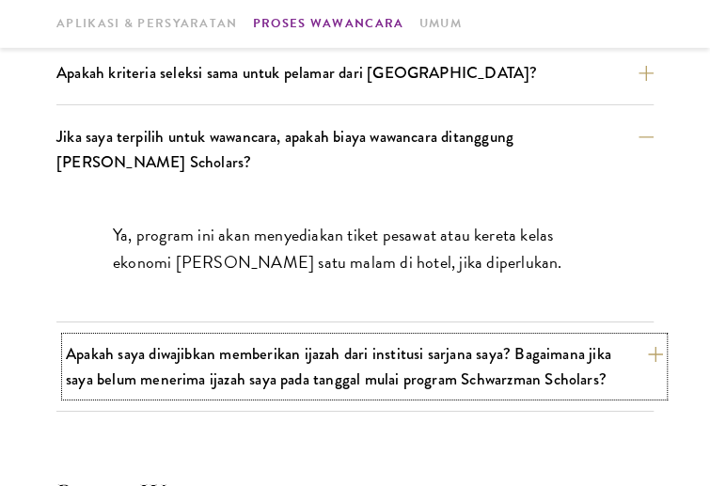
click at [532, 342] on font "Apakah saya diwajibkan memberikan ijazah dari institusi sarjana saya? Bagaimana…" at bounding box center [338, 366] width 545 height 49
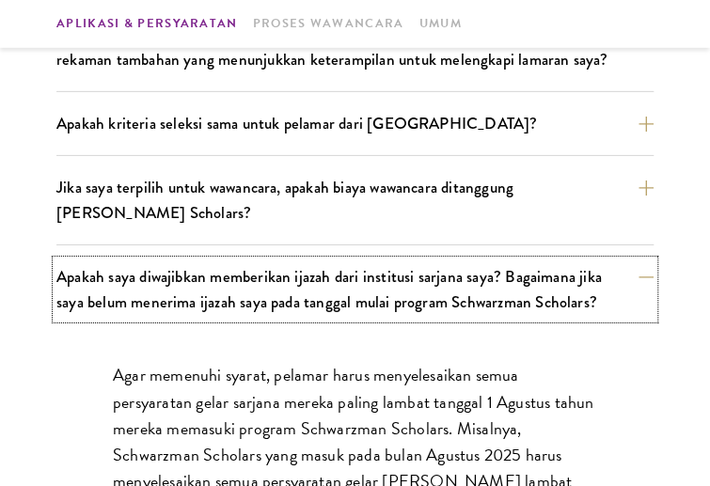
scroll to position [1740, 0]
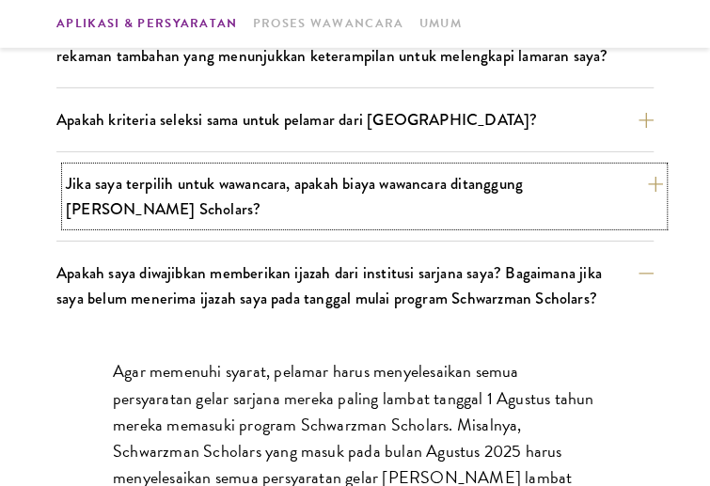
click at [414, 170] on button "Jika saya terpilih untuk wawancara, apakah biaya wawancara ditanggung oleh Schw…" at bounding box center [364, 196] width 597 height 58
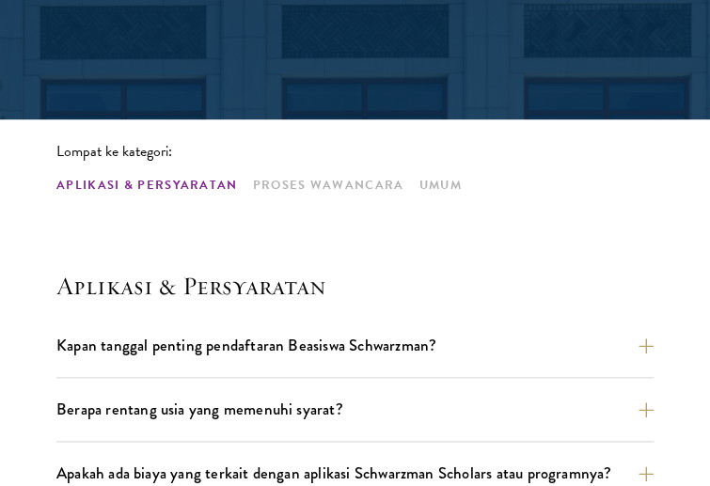
scroll to position [379, 0]
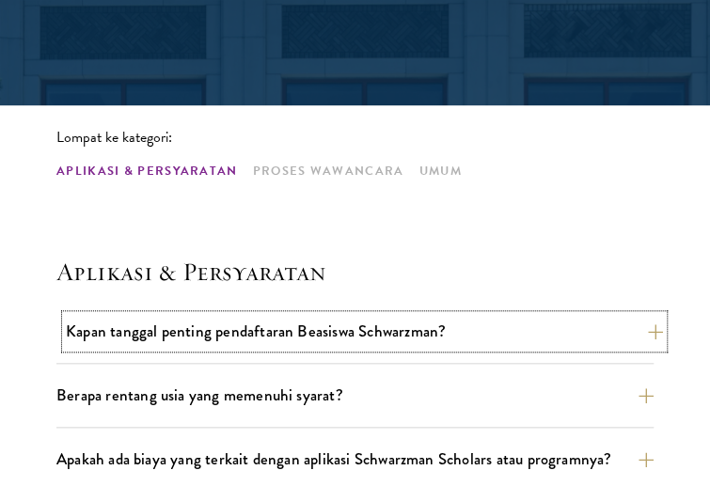
click at [367, 330] on font "Kapan tanggal penting pendaftaran Beasiswa Schwarzman?" at bounding box center [256, 331] width 380 height 23
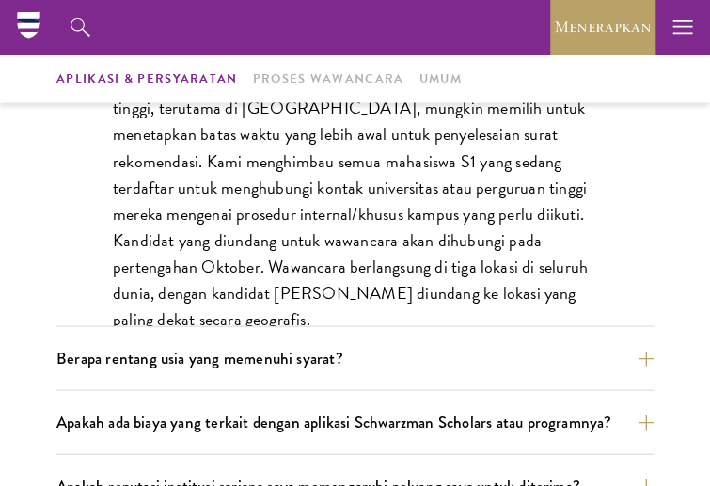
scroll to position [747, 0]
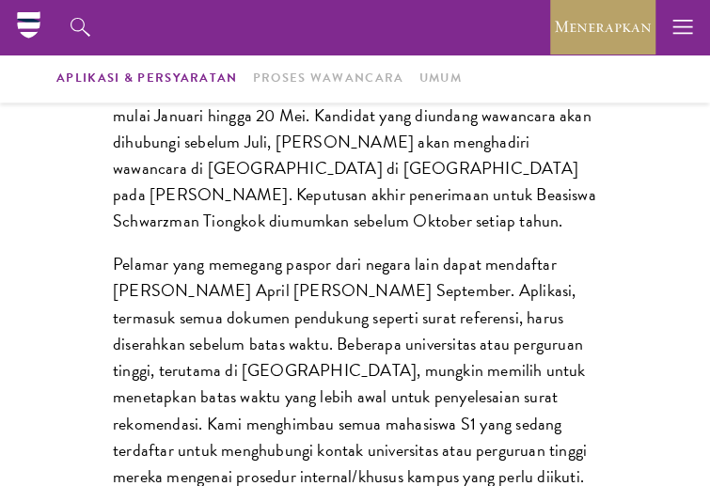
click at [406, 195] on p "Pelamar pemegang paspor atau kartu penduduk tetap dari Tiongkok Daratan, Hong K…" at bounding box center [355, 128] width 484 height 211
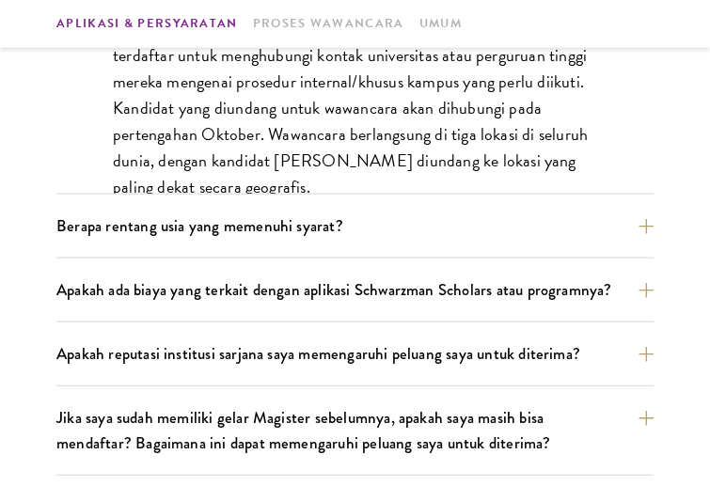
scroll to position [1352, 0]
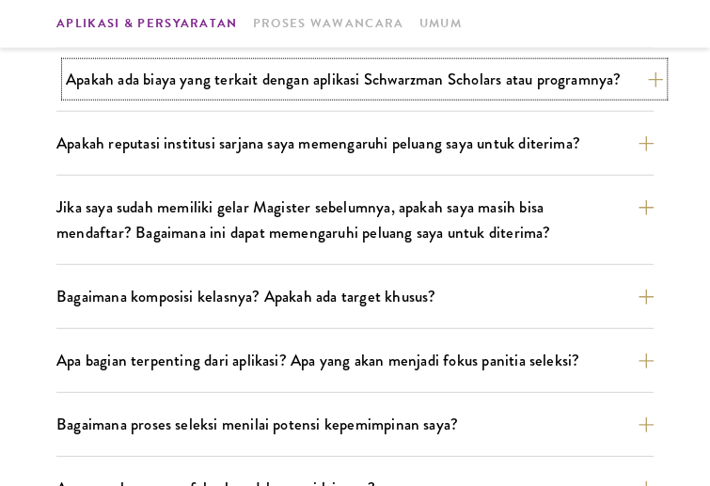
click at [425, 86] on font "Apakah ada biaya yang terkait dengan aplikasi Schwarzman Scholars atau programn…" at bounding box center [343, 79] width 555 height 23
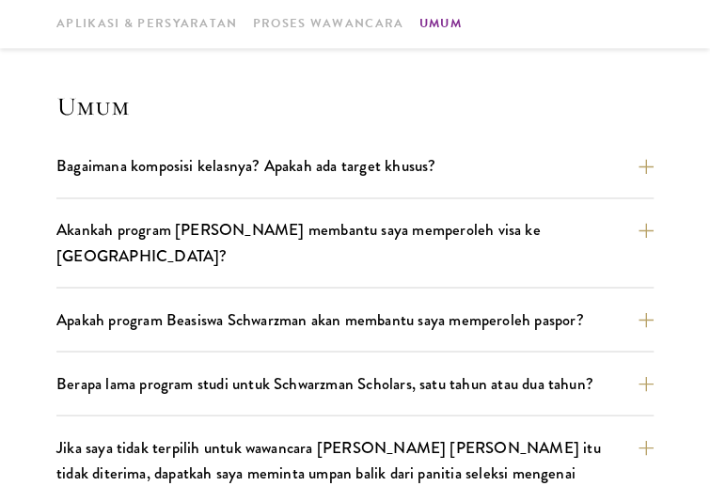
scroll to position [2954, 0]
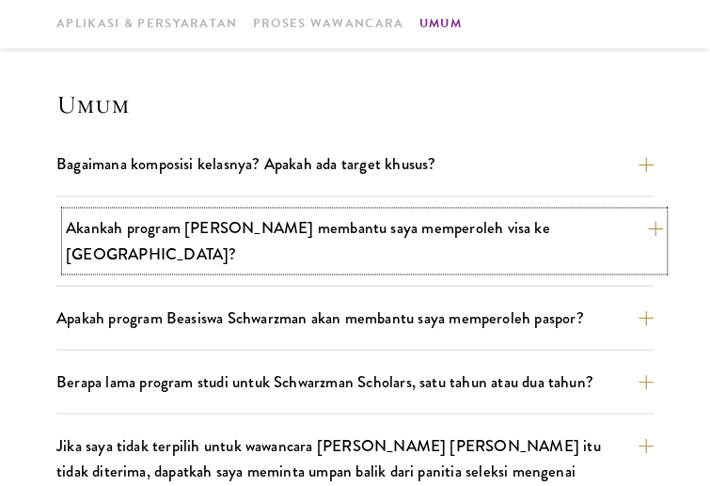
click at [383, 211] on button "Akankah program Beasiswa Schwarzman membantu saya memperoleh visa ke China?" at bounding box center [364, 240] width 597 height 58
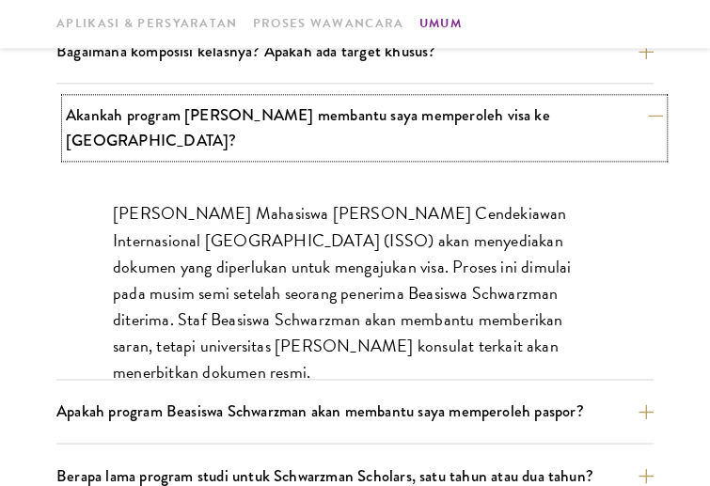
scroll to position [2857, 0]
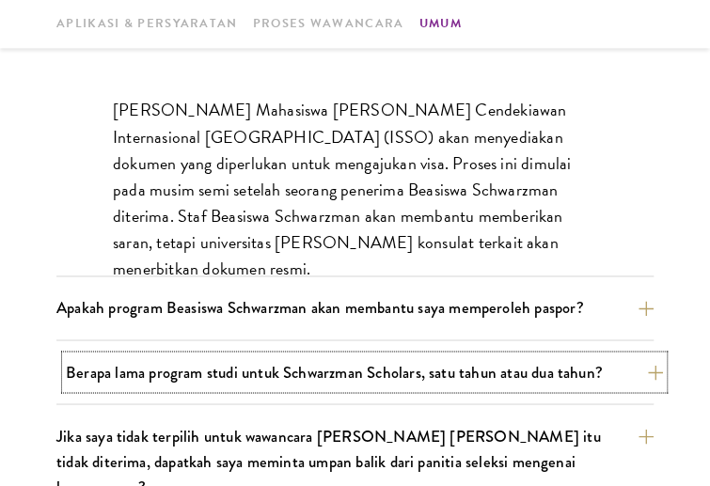
click at [430, 360] on font "Berapa lama program studi untuk Schwarzman Scholars, satu tahun atau dua tahun?" at bounding box center [334, 371] width 537 height 23
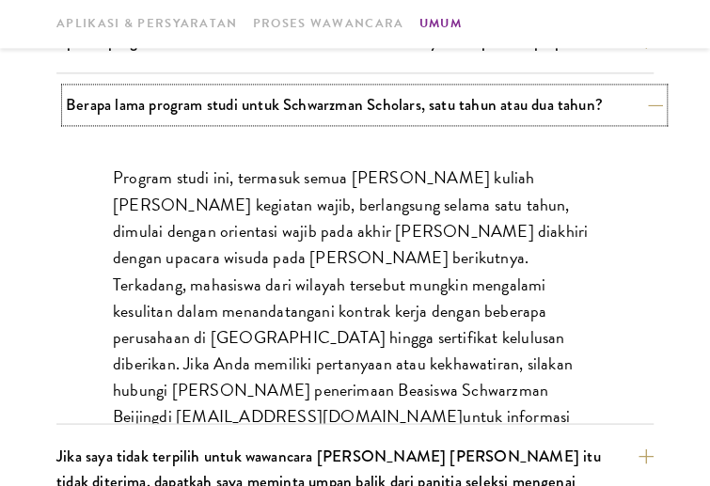
scroll to position [3016, 0]
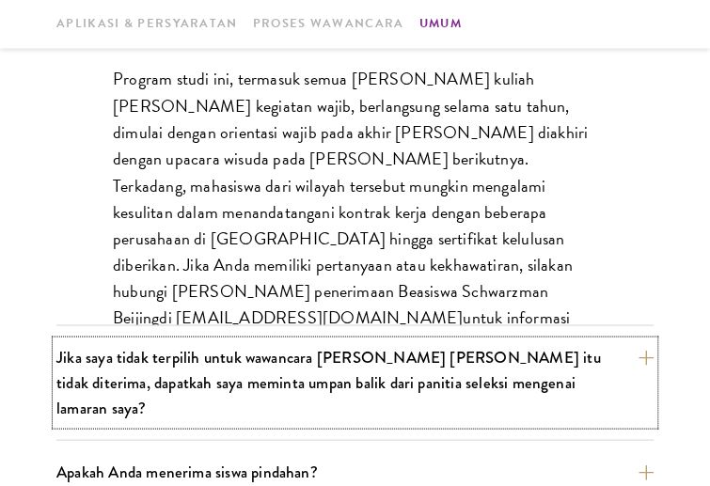
click at [430, 345] on font "Jika saya tidak terpilih untuk wawancara dan karena itu tidak diterima, dapatka…" at bounding box center [327, 382] width 543 height 74
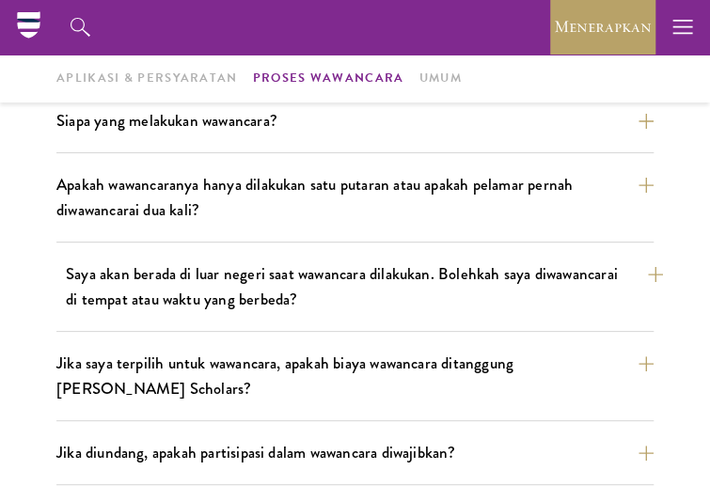
scroll to position [2089, 0]
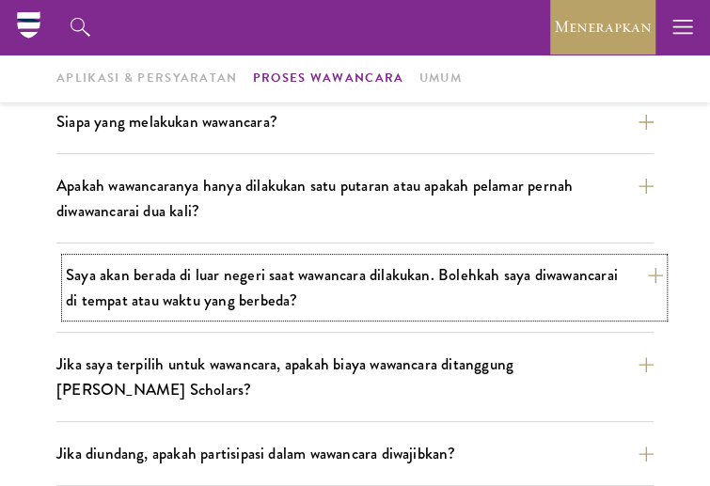
click at [246, 263] on font "Saya akan berada di luar negeri saat wawancara dilakukan. Bolehkah saya diwawan…" at bounding box center [342, 287] width 552 height 49
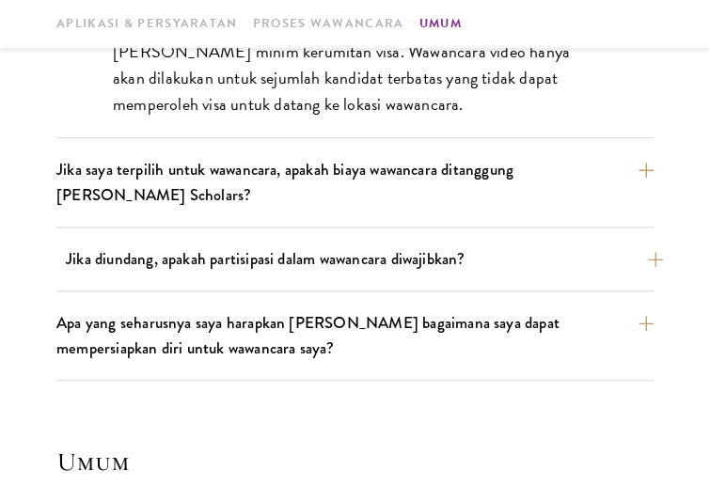
scroll to position [2538, 0]
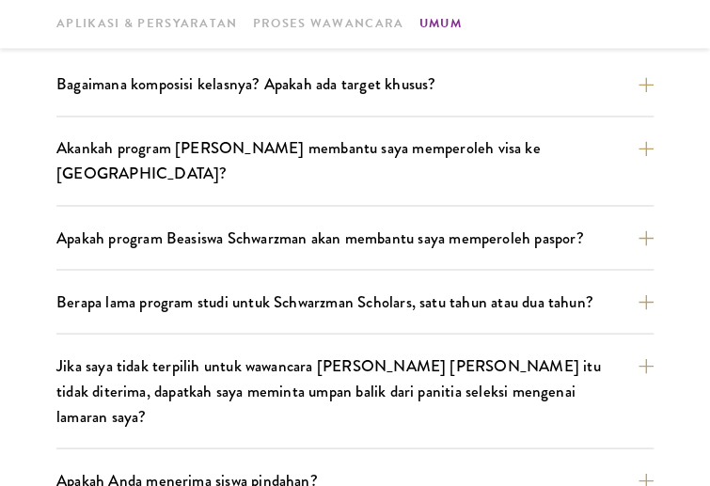
scroll to position [2958, 0]
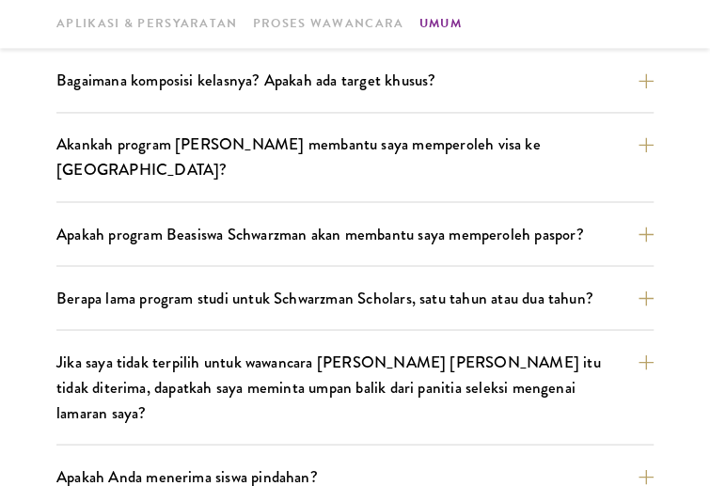
click at [317, 281] on div "Berapa lama program studi untuk Schwarzman Scholars, satu tahun atau dua tahun?…" at bounding box center [354, 305] width 597 height 49
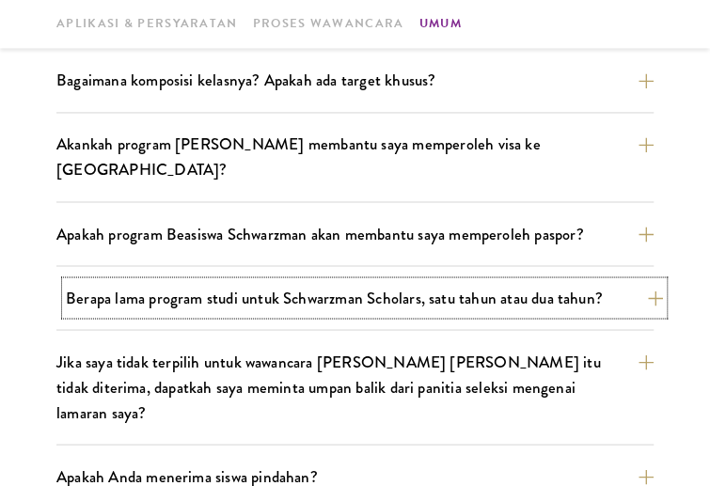
click at [305, 286] on font "Berapa lama program studi untuk Schwarzman Scholars, satu tahun atau dua tahun?" at bounding box center [334, 297] width 537 height 23
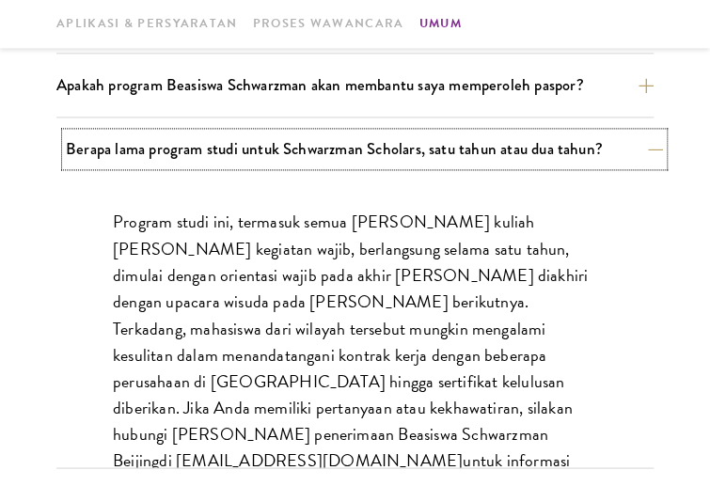
scroll to position [2913, 0]
